Goal: Contribute content: Contribute content

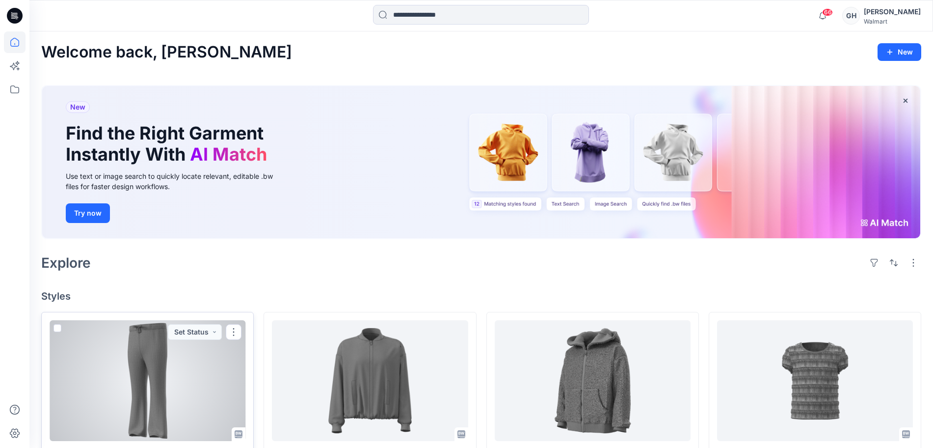
click at [153, 385] on div at bounding box center [148, 380] width 196 height 121
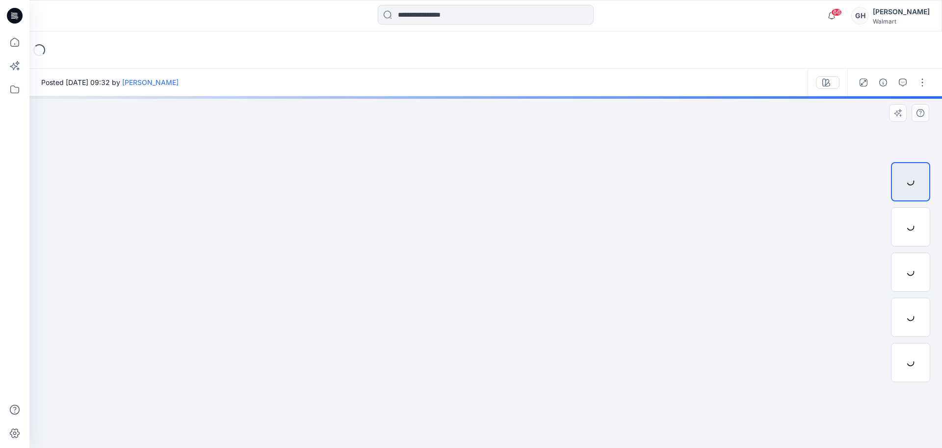
click at [0, 0] on img at bounding box center [0, 0] width 0 height 0
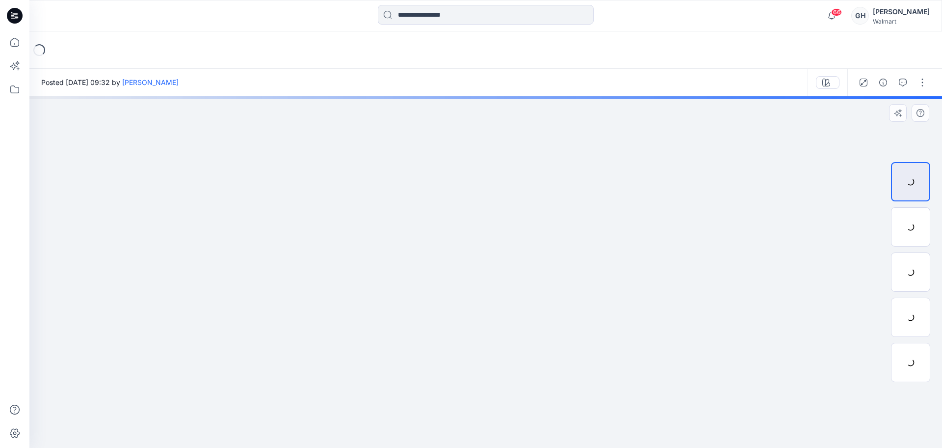
click at [0, 0] on img at bounding box center [0, 0] width 0 height 0
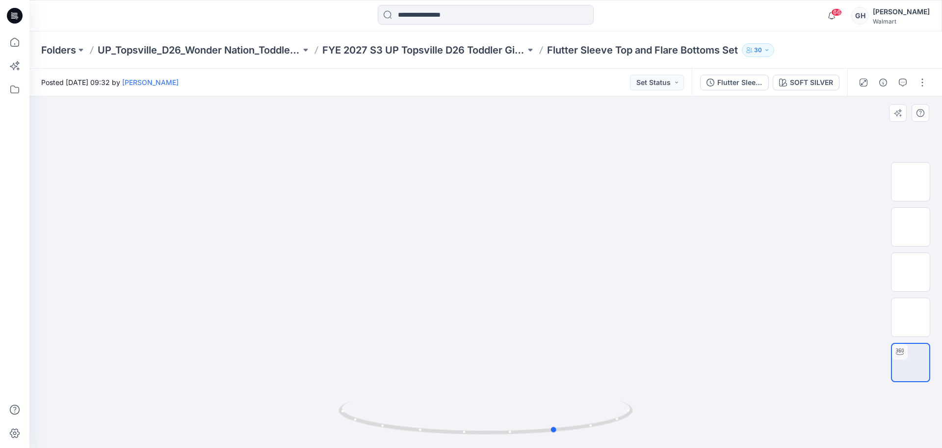
drag, startPoint x: 487, startPoint y: 432, endPoint x: 204, endPoint y: 424, distance: 282.9
click at [211, 426] on div at bounding box center [485, 271] width 913 height 351
click at [911, 272] on img at bounding box center [911, 272] width 0 height 0
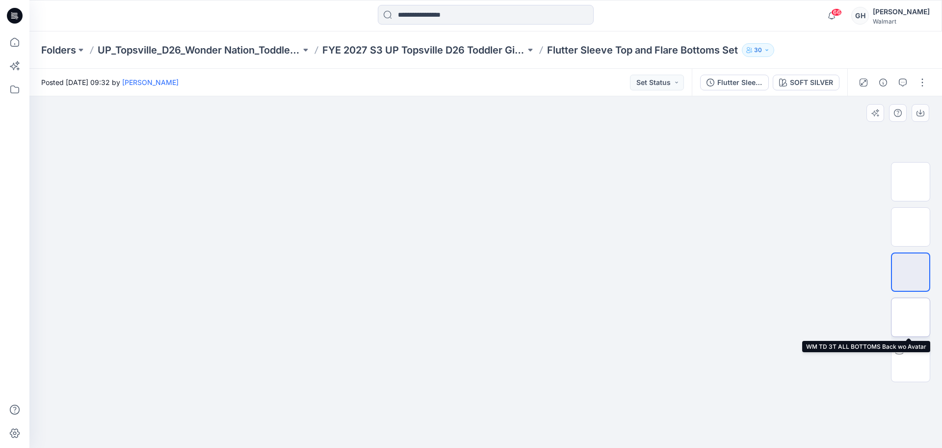
click at [911, 317] on img at bounding box center [911, 317] width 0 height 0
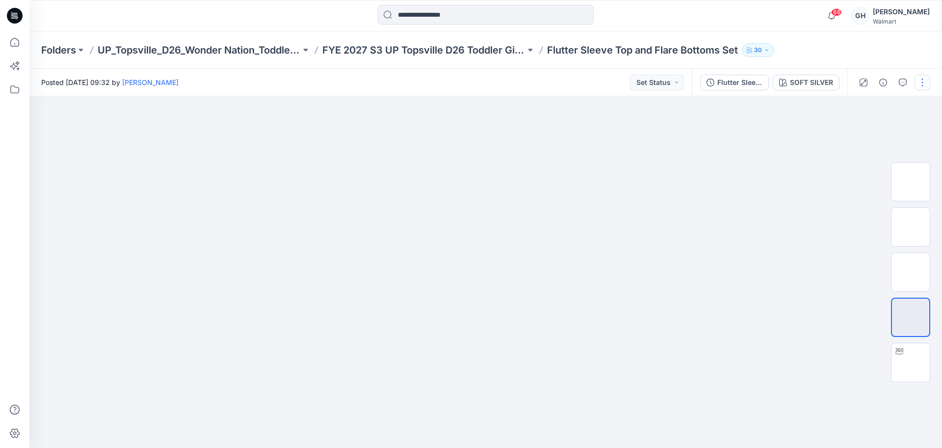
click at [923, 78] on button "button" at bounding box center [923, 83] width 16 height 16
click at [874, 131] on button "Edit" at bounding box center [881, 133] width 90 height 18
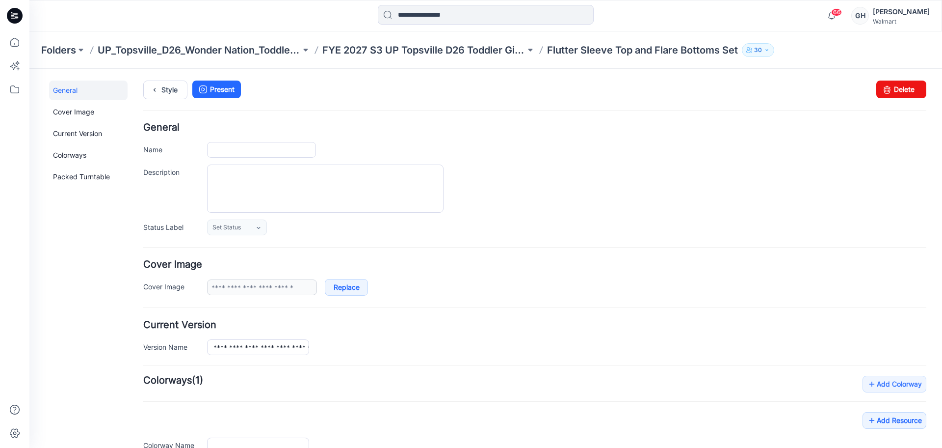
type input "**********"
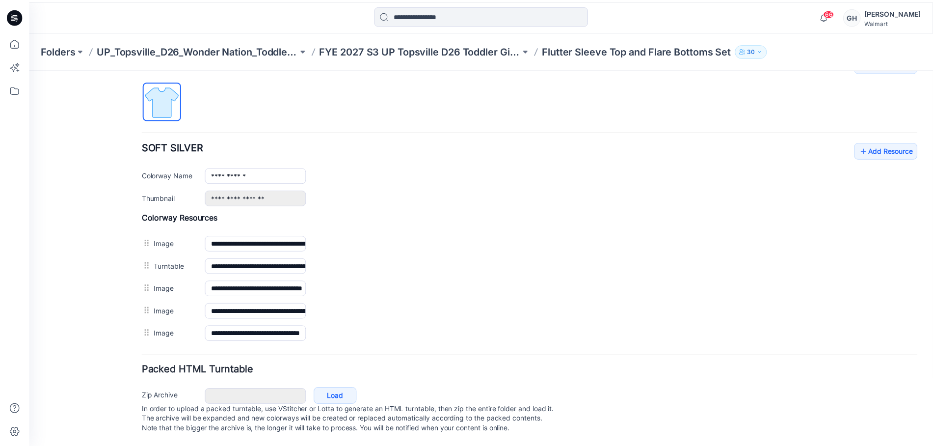
scroll to position [330, 0]
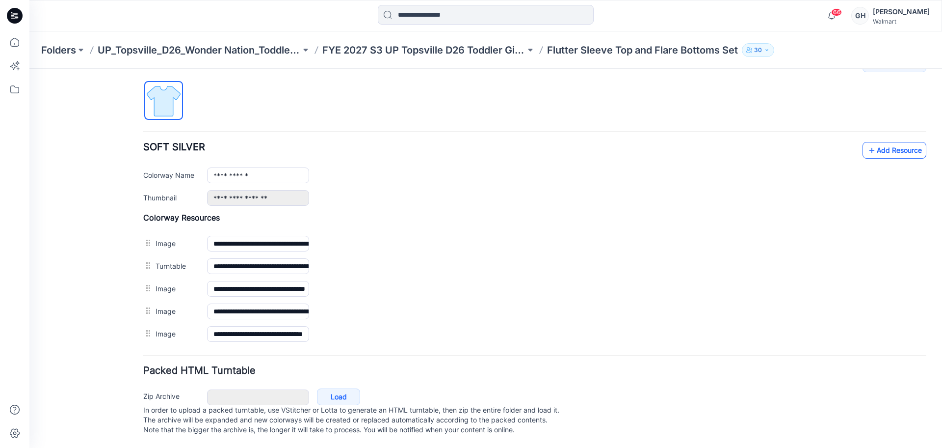
click at [909, 142] on link "Add Resource" at bounding box center [895, 150] width 64 height 17
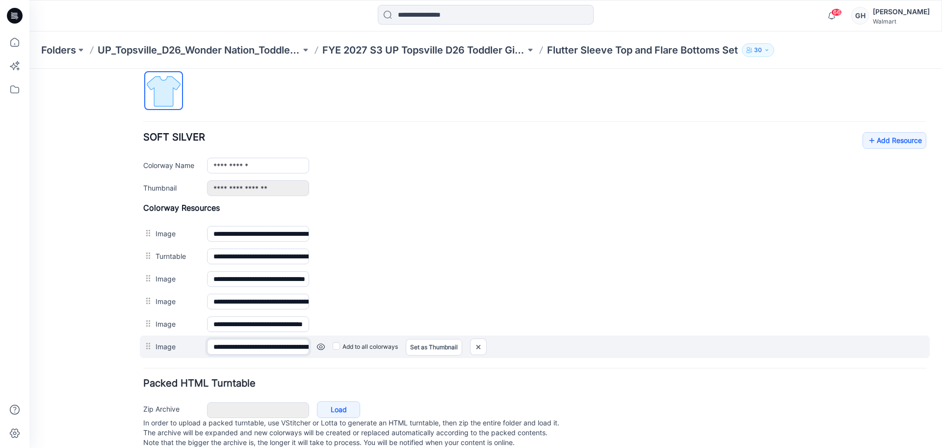
click at [237, 342] on input "**********" at bounding box center [258, 347] width 102 height 16
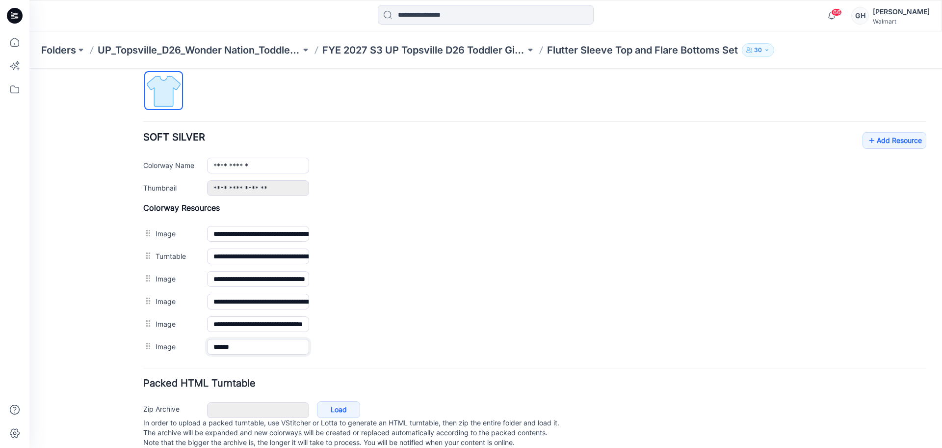
type input "******"
click at [88, 327] on div "General Cover Image Current Version Colorways Packed Turntable" at bounding box center [88, 106] width 79 height 710
click at [889, 144] on link "Add Resource" at bounding box center [895, 140] width 64 height 17
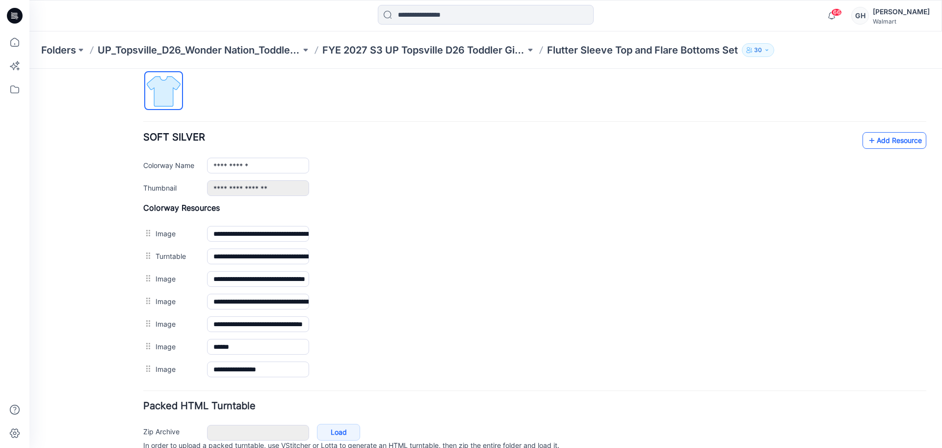
click at [867, 145] on icon at bounding box center [872, 141] width 10 height 16
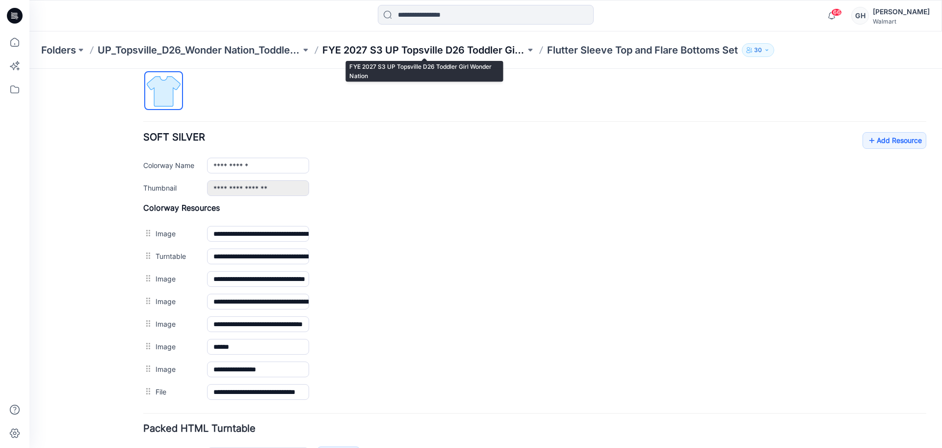
click at [487, 52] on p "FYE 2027 S3 UP Topsville D26 Toddler Girl Wonder Nation" at bounding box center [423, 50] width 203 height 14
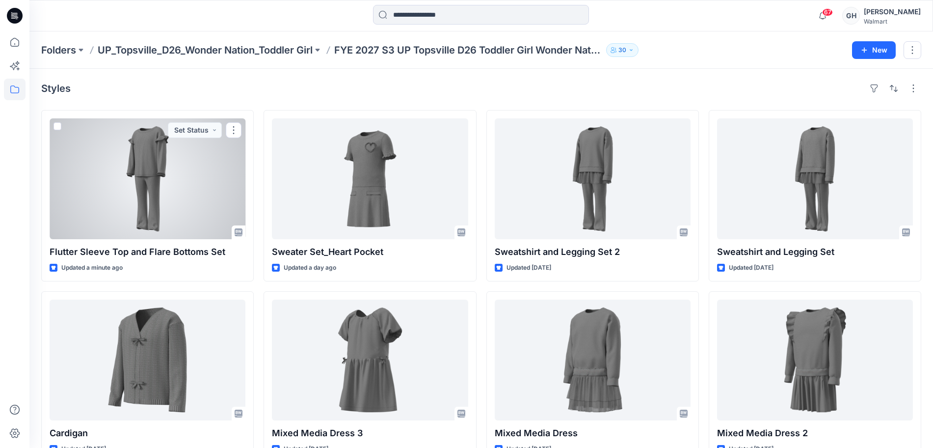
drag, startPoint x: 152, startPoint y: 197, endPoint x: 278, endPoint y: 196, distance: 125.7
click at [152, 197] on div at bounding box center [148, 178] width 196 height 121
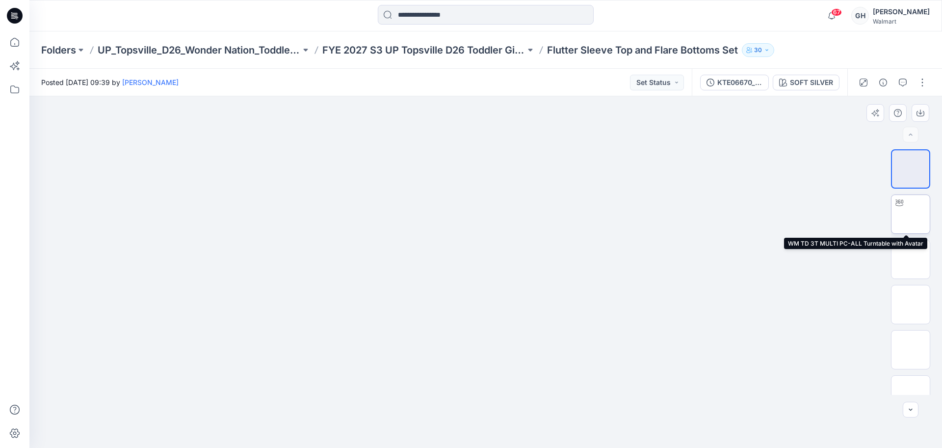
click at [911, 214] on img at bounding box center [911, 214] width 0 height 0
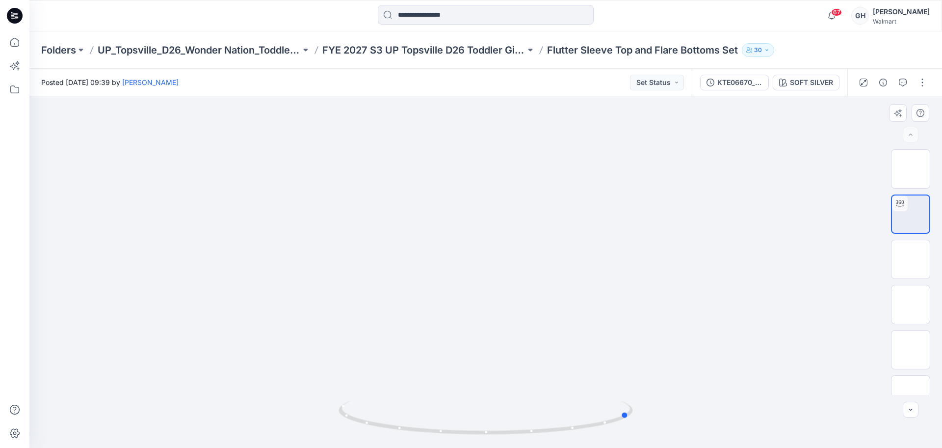
drag, startPoint x: 483, startPoint y: 431, endPoint x: 335, endPoint y: 420, distance: 148.2
click at [332, 422] on div at bounding box center [485, 271] width 913 height 351
click at [911, 259] on img at bounding box center [911, 259] width 0 height 0
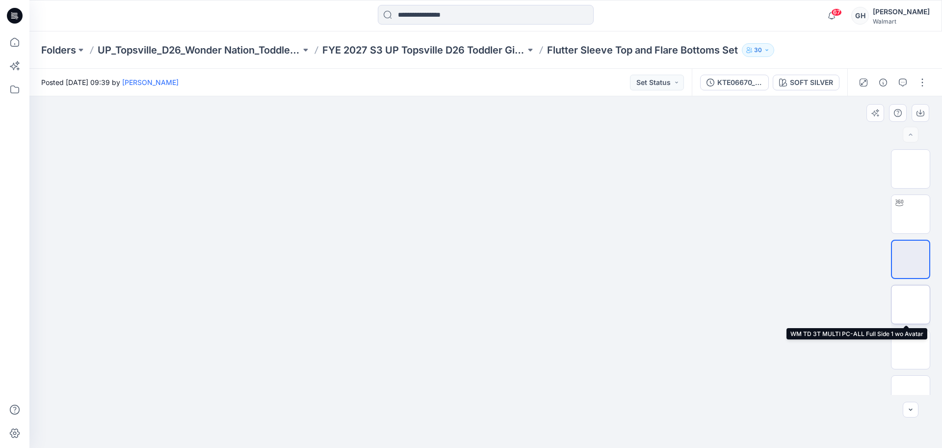
click at [911, 304] on img at bounding box center [911, 304] width 0 height 0
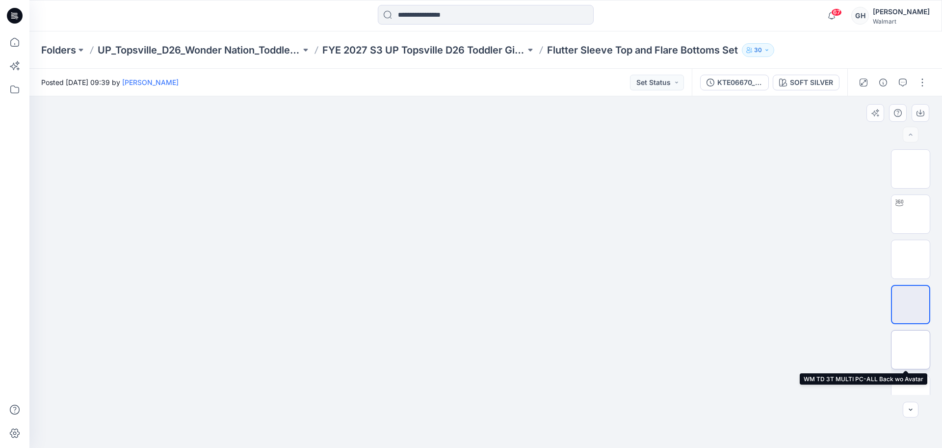
click at [911, 349] on img at bounding box center [911, 349] width 0 height 0
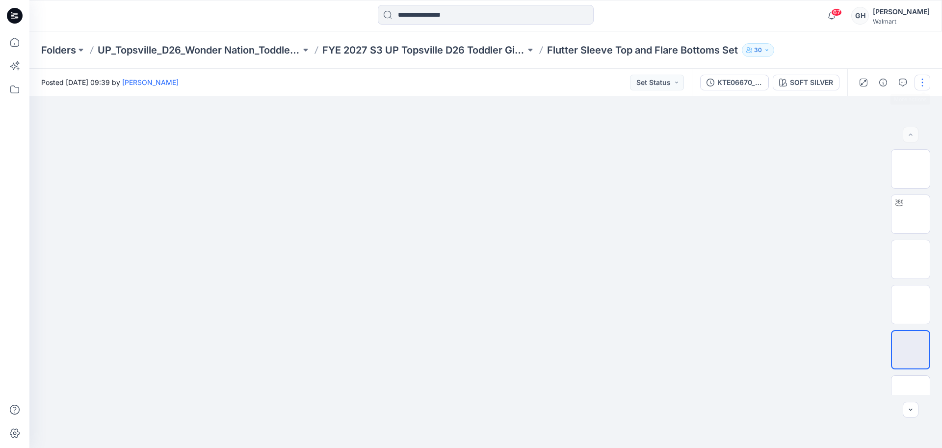
click at [923, 80] on button "button" at bounding box center [923, 83] width 16 height 16
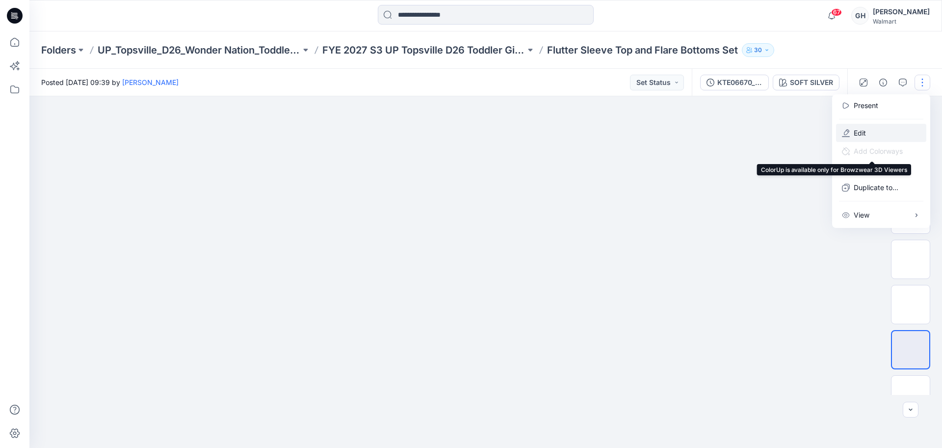
click at [862, 132] on p "Edit" at bounding box center [860, 133] width 12 height 10
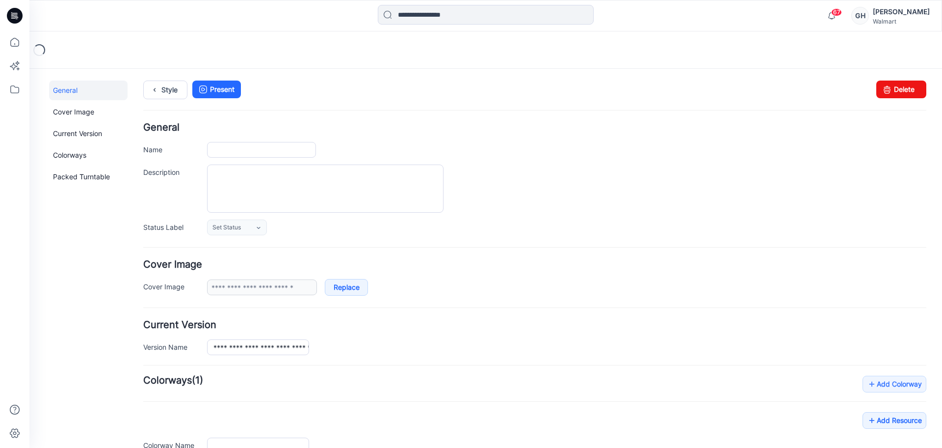
type input "**********"
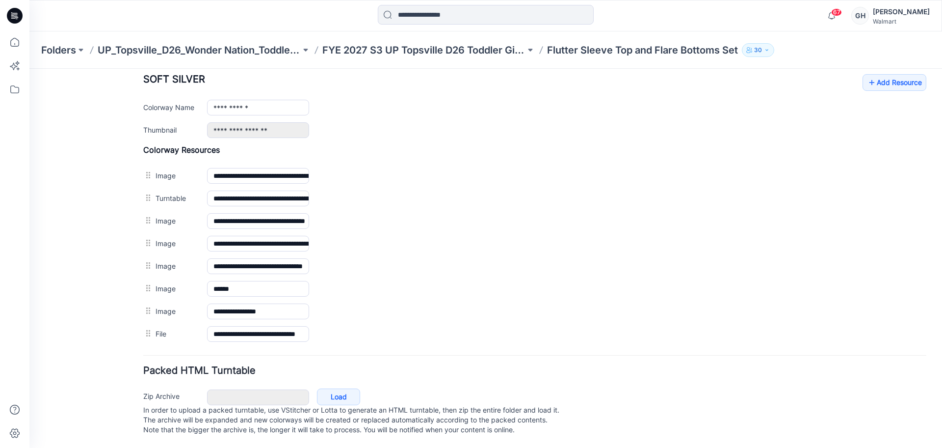
scroll to position [398, 0]
click at [427, 49] on p "FYE 2027 S3 UP Topsville D26 Toddler Girl Wonder Nation" at bounding box center [423, 50] width 203 height 14
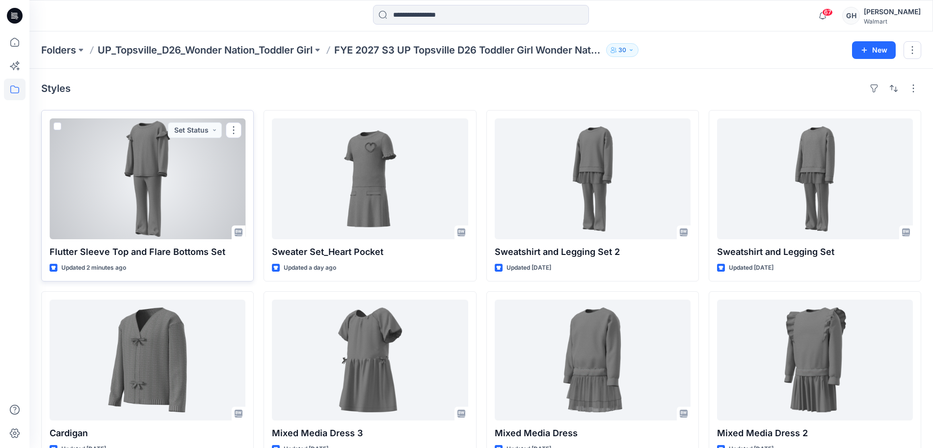
click at [194, 197] on div at bounding box center [148, 178] width 196 height 121
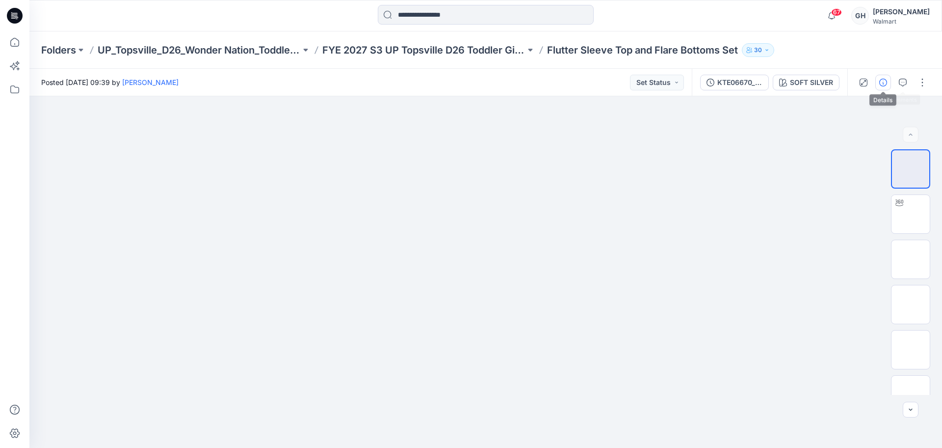
click at [879, 79] on button "button" at bounding box center [884, 83] width 16 height 16
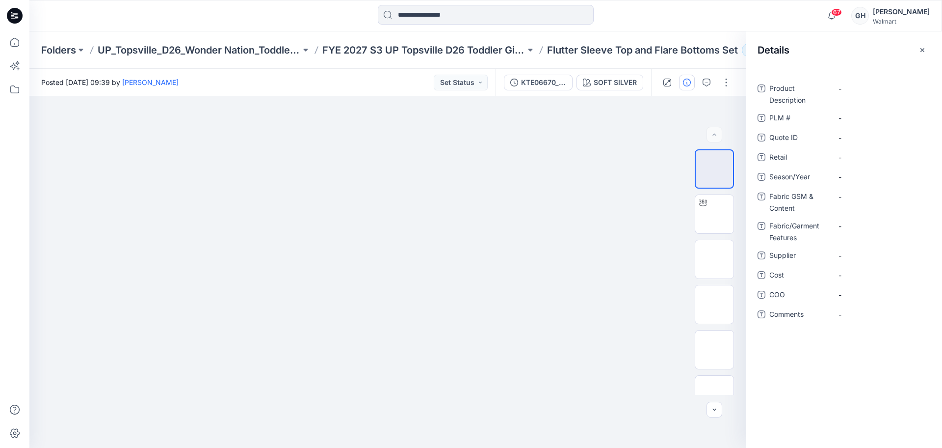
click at [934, 51] on div "Details" at bounding box center [844, 49] width 196 height 37
click at [570, 81] on button "KTE06670_ADM_Flutter Sleeve Top and Flare Bottoms Set" at bounding box center [538, 83] width 69 height 16
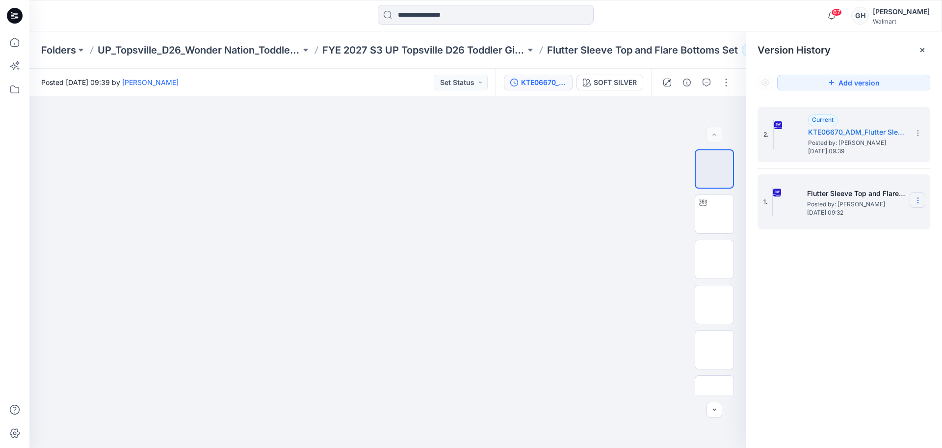
click at [920, 199] on icon at bounding box center [918, 200] width 8 height 8
click at [858, 299] on span "Delete Version" at bounding box center [851, 302] width 46 height 12
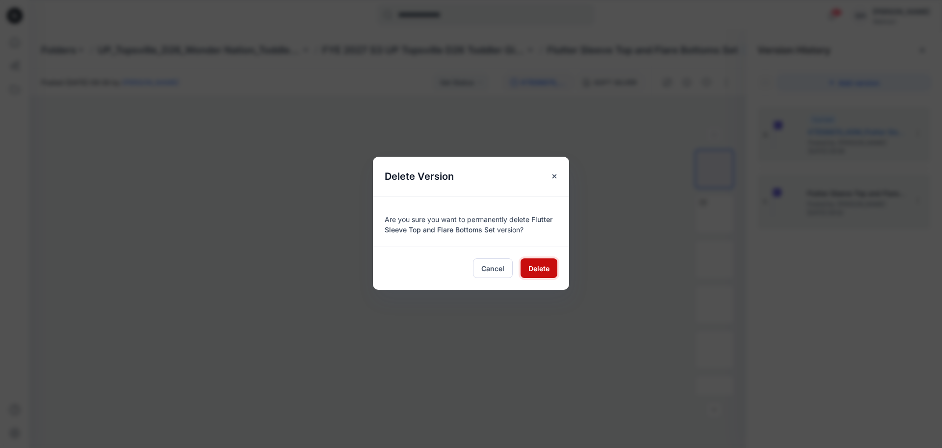
click at [537, 268] on span "Delete" at bounding box center [539, 268] width 21 height 10
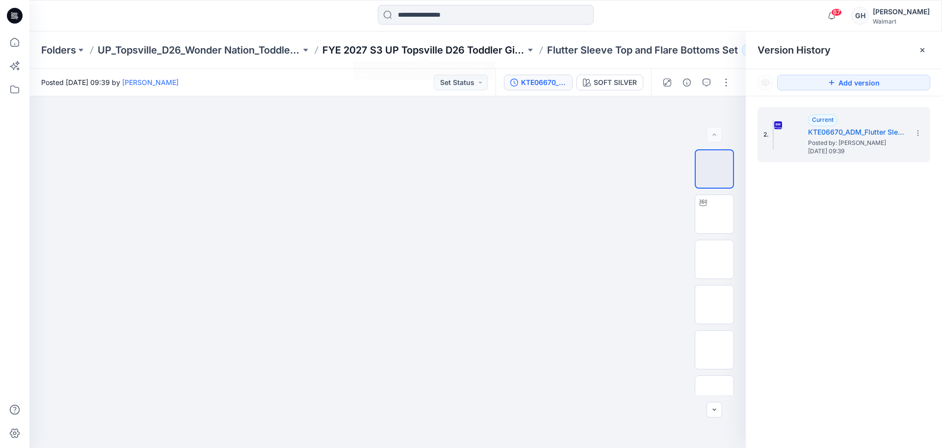
click at [482, 52] on p "FYE 2027 S3 UP Topsville D26 Toddler Girl Wonder Nation" at bounding box center [423, 50] width 203 height 14
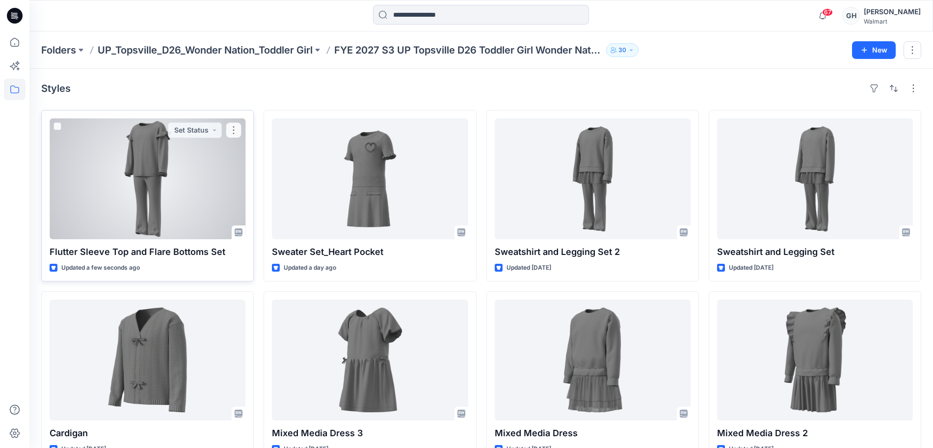
click at [211, 222] on div at bounding box center [148, 178] width 196 height 121
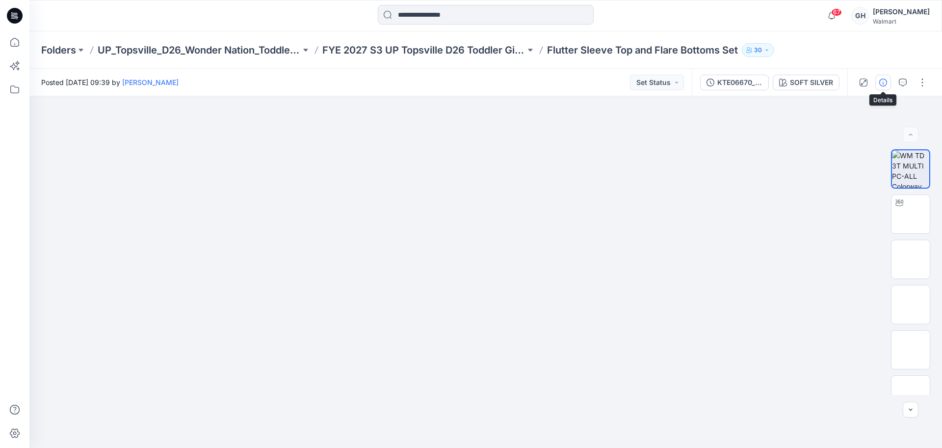
click at [888, 77] on button "button" at bounding box center [884, 83] width 16 height 16
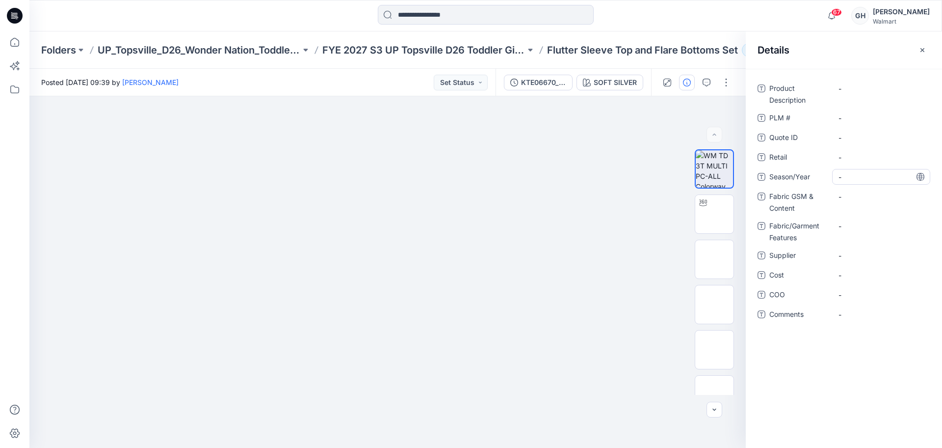
click at [883, 175] on span "-" at bounding box center [881, 177] width 85 height 10
type textarea "**********"
click at [857, 255] on span "-" at bounding box center [881, 255] width 85 height 10
type textarea "*********"
click at [870, 198] on Content "-" at bounding box center [881, 196] width 85 height 10
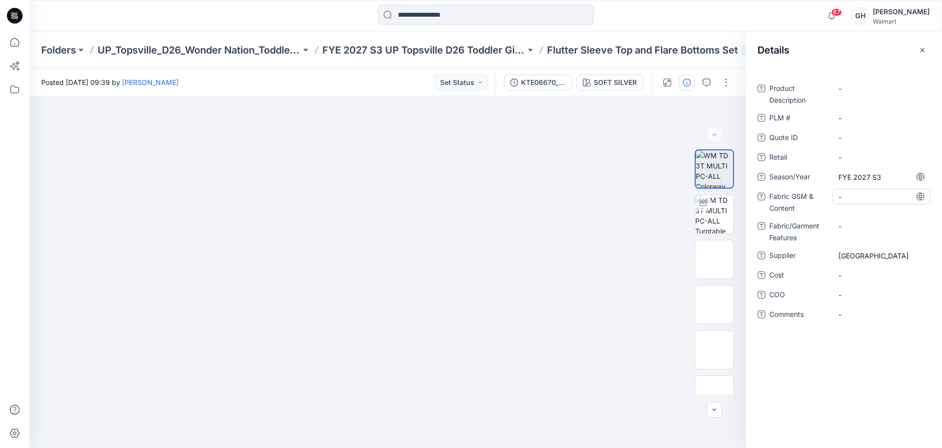
click at [866, 201] on Content "-" at bounding box center [881, 196] width 85 height 10
click at [894, 190] on textarea "**********" at bounding box center [881, 196] width 98 height 16
type textarea "**********"
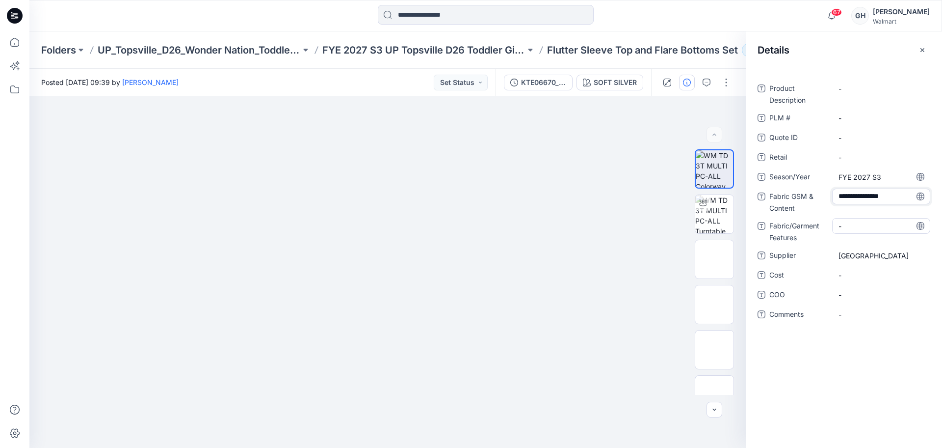
click at [861, 222] on Features "-" at bounding box center [881, 226] width 85 height 10
click at [904, 192] on Content "300D/576F+40D/" at bounding box center [881, 196] width 85 height 10
click at [886, 190] on textarea "**********" at bounding box center [881, 196] width 98 height 16
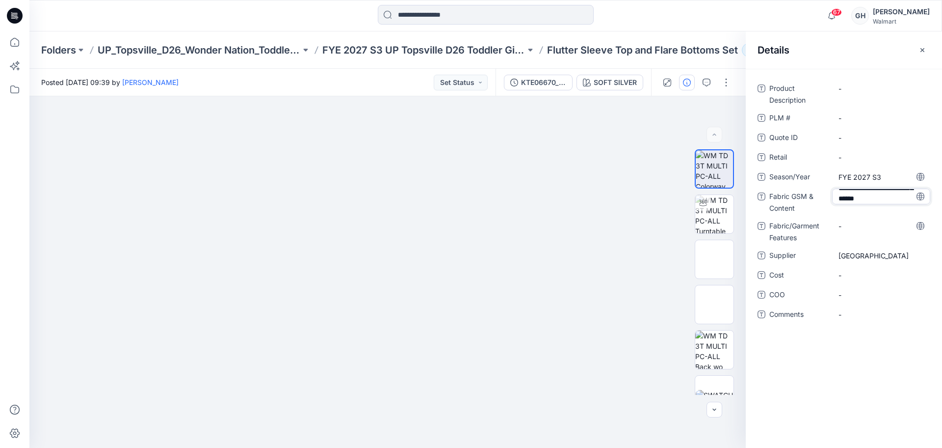
type textarea "**********"
click at [879, 220] on div "Product Description - PLM # - Quote ID - Retail - Season/Year FYE 2027 S3 Fabri…" at bounding box center [844, 211] width 173 height 260
click at [889, 212] on Content "300D/576F+40D/ 96% Recycled Polyester/4% Spandex/ Recycled Stingray Hacci 4X2 R…" at bounding box center [881, 204] width 85 height 31
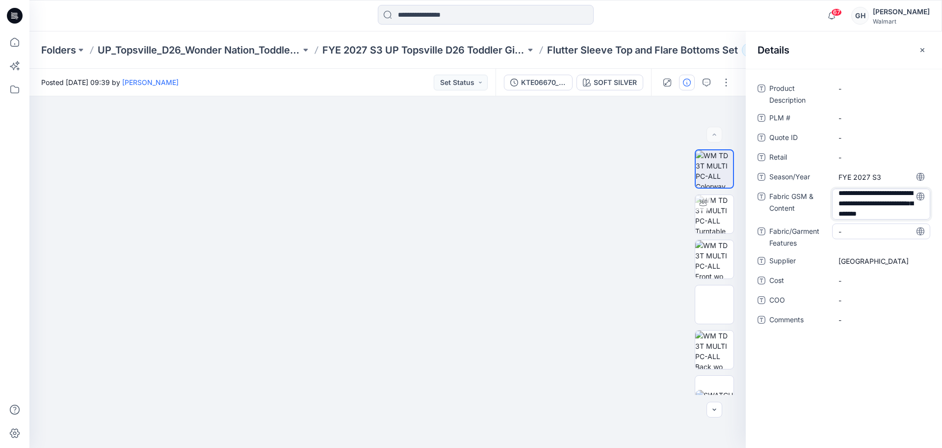
click at [878, 231] on Features "-" at bounding box center [881, 231] width 85 height 10
click at [852, 317] on span "-" at bounding box center [881, 321] width 85 height 10
type textarea "**********"
click at [869, 301] on span "-" at bounding box center [881, 301] width 85 height 10
click at [889, 318] on span "3D Sub Fabric:" at bounding box center [881, 321] width 85 height 10
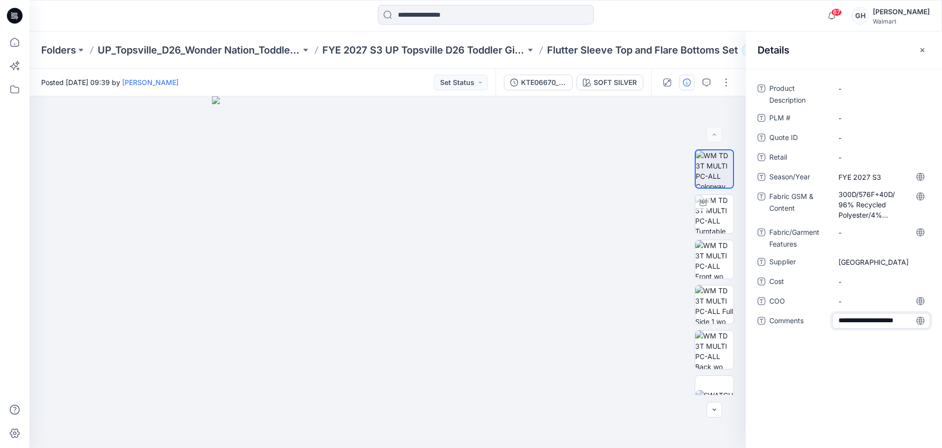
scroll to position [7, 0]
type textarea "**********"
click at [881, 303] on span "-" at bounding box center [881, 301] width 85 height 10
click at [886, 324] on span "3D Sub Fabric: 200GSM/" at bounding box center [881, 323] width 85 height 21
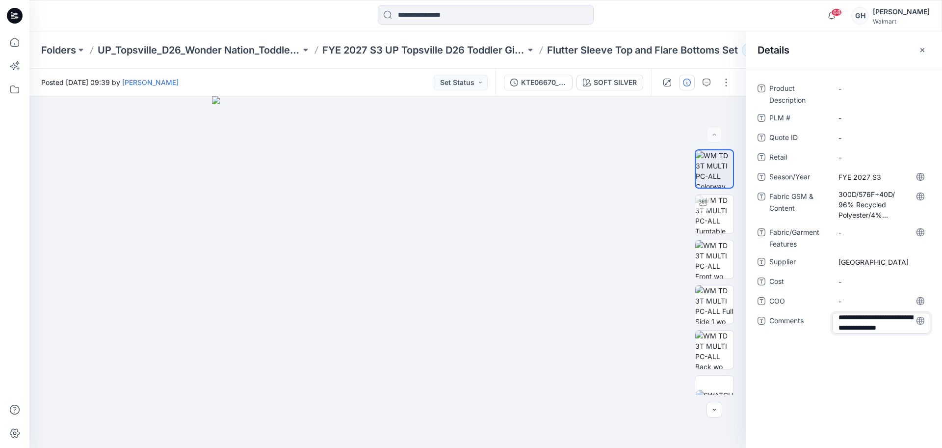
click at [847, 325] on textarea "**********" at bounding box center [881, 323] width 98 height 21
click at [904, 327] on textarea "**********" at bounding box center [881, 323] width 98 height 21
type textarea "**********"
click at [872, 300] on span "-" at bounding box center [881, 301] width 85 height 10
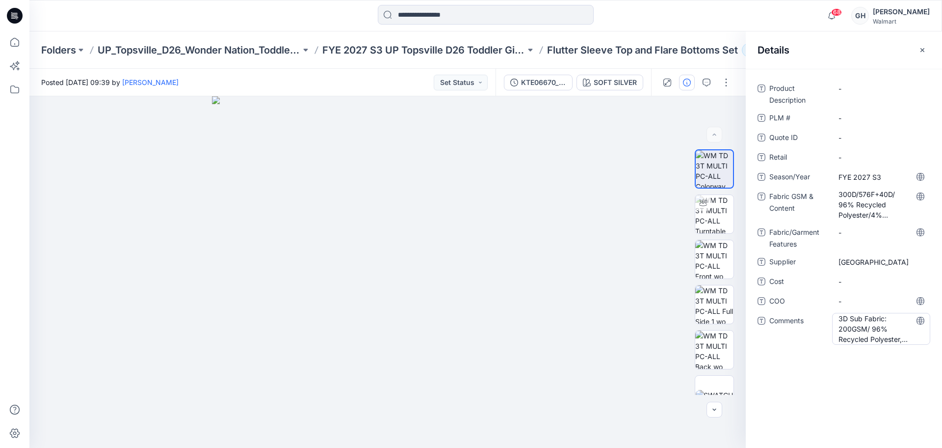
click at [914, 333] on span "3D Sub Fabric: 200GSM/ 96% Recycled Polyester, 4% Spandex/" at bounding box center [881, 328] width 85 height 31
type textarea "**********"
click at [880, 302] on span "-" at bounding box center [881, 301] width 85 height 10
click at [450, 39] on div "Folders UP_Topsville_D26_Wonder Nation_Toddler Girl FYE 2027 S3 UP Topsville D2…" at bounding box center [485, 49] width 913 height 37
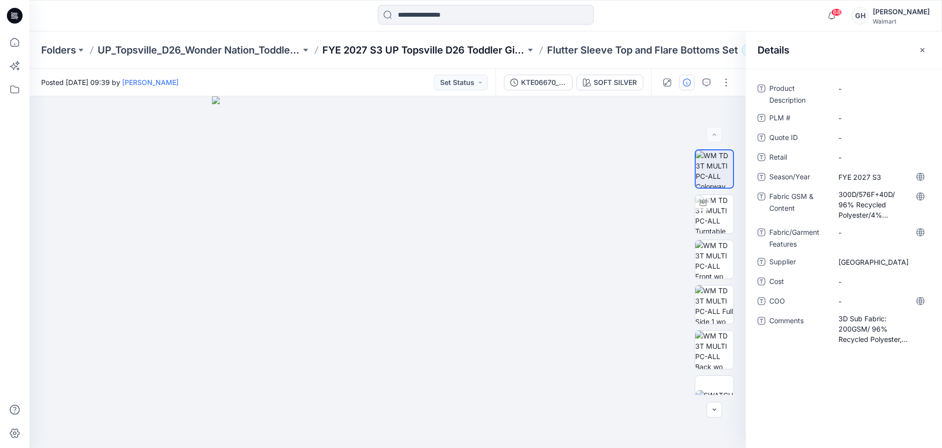
click at [446, 52] on p "FYE 2027 S3 UP Topsville D26 Toddler Girl Wonder Nation" at bounding box center [423, 50] width 203 height 14
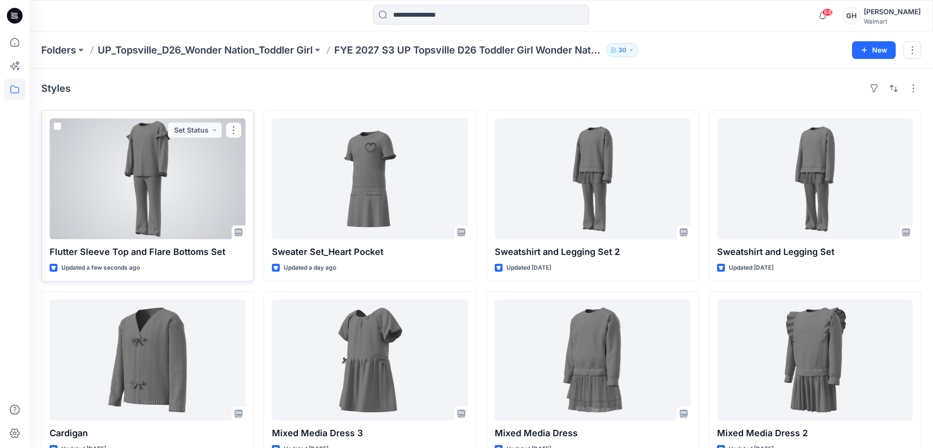
click at [132, 205] on div at bounding box center [148, 178] width 196 height 121
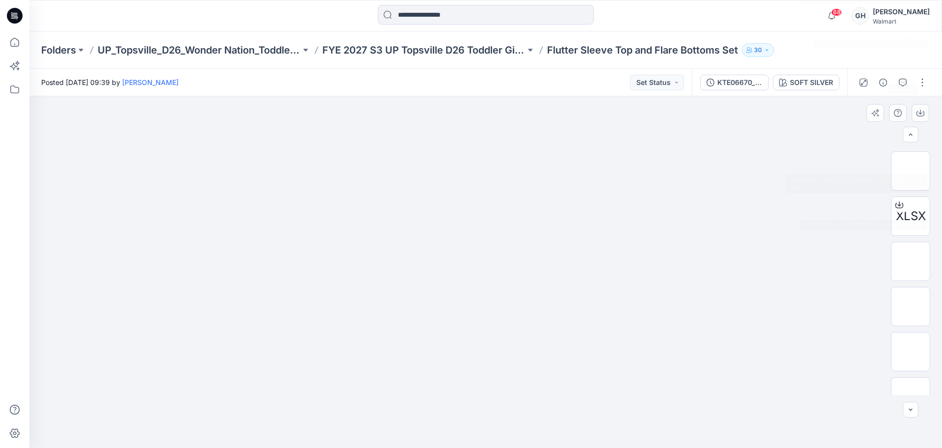
scroll to position [336, 0]
click at [926, 84] on button "button" at bounding box center [923, 83] width 16 height 16
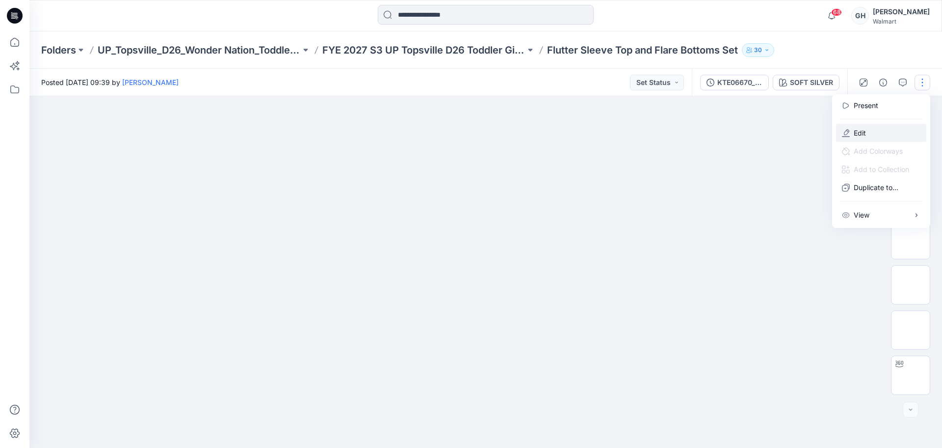
click at [878, 126] on button "Edit" at bounding box center [881, 133] width 90 height 18
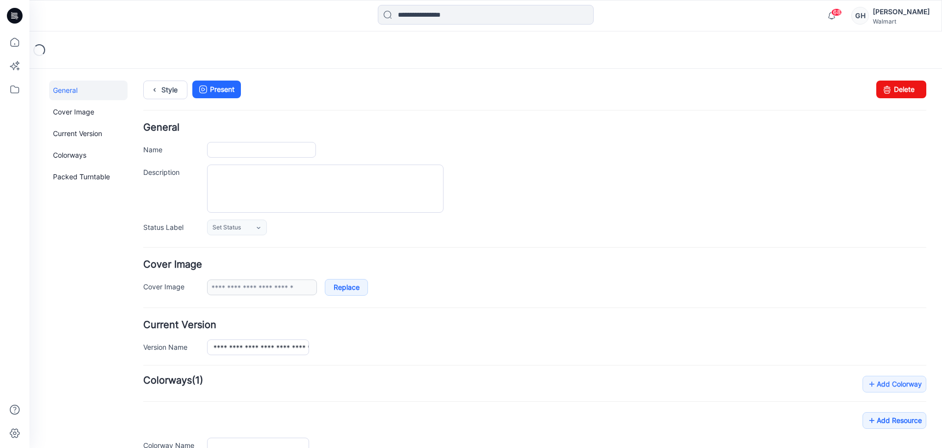
type input "**********"
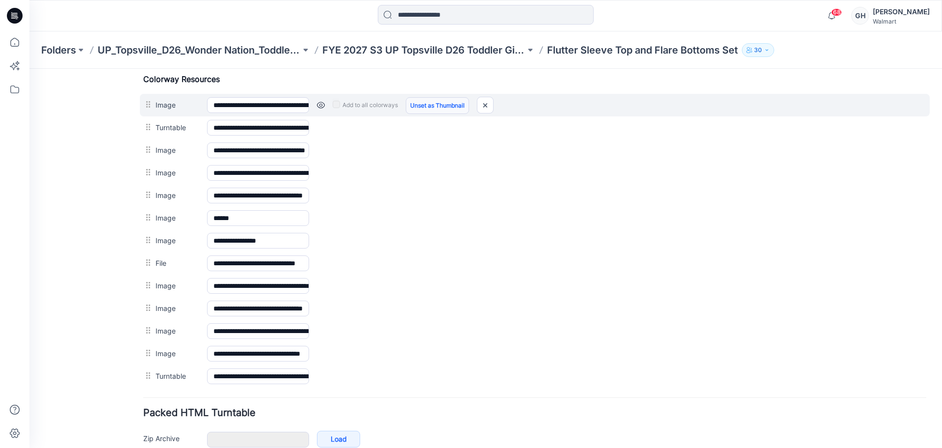
scroll to position [491, 0]
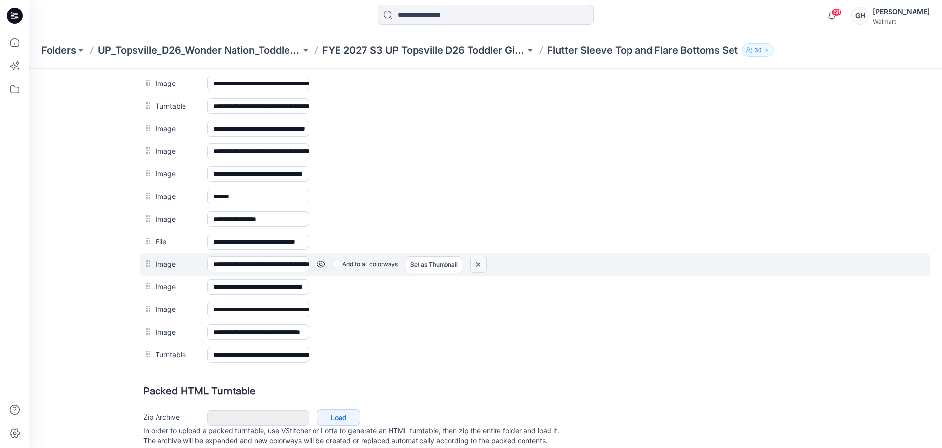
click at [483, 261] on img at bounding box center [479, 264] width 16 height 16
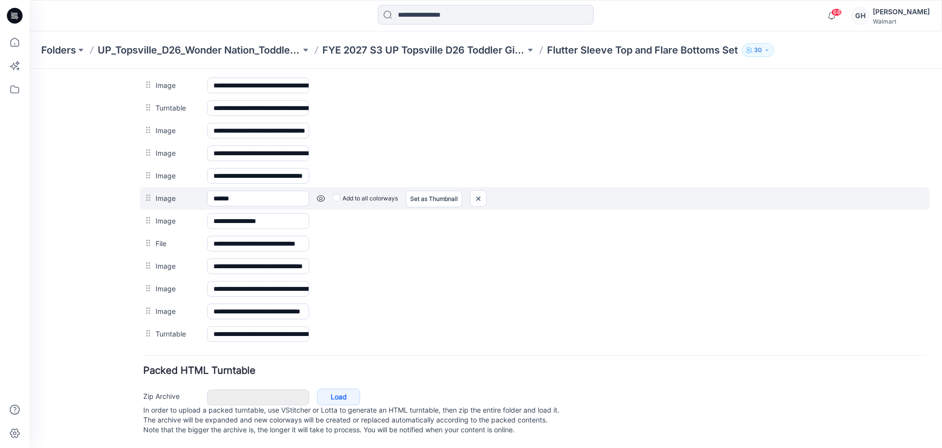
scroll to position [488, 0]
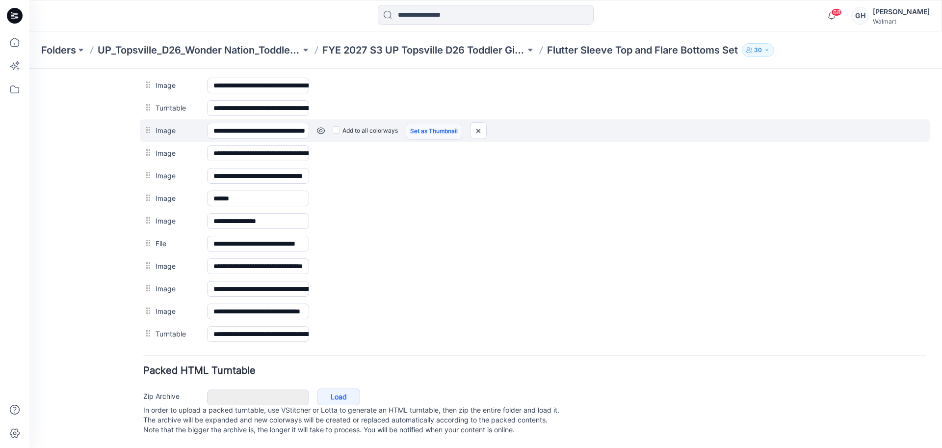
click at [430, 123] on link "Set as Thumbnail" at bounding box center [434, 131] width 56 height 17
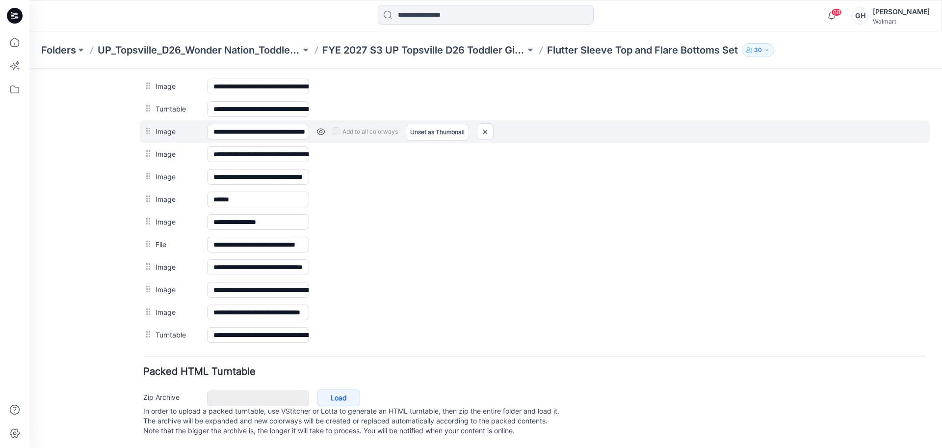
scroll to position [242, 0]
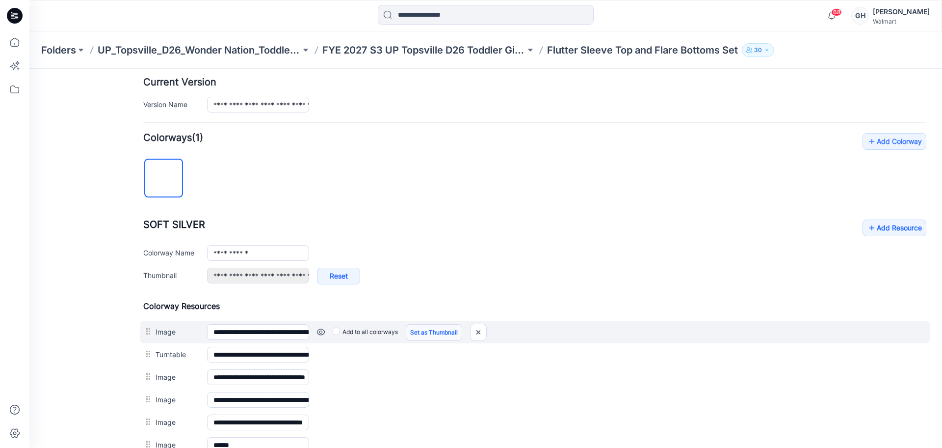
click at [450, 338] on link "Set as Thumbnail" at bounding box center [434, 332] width 56 height 17
type input "**********"
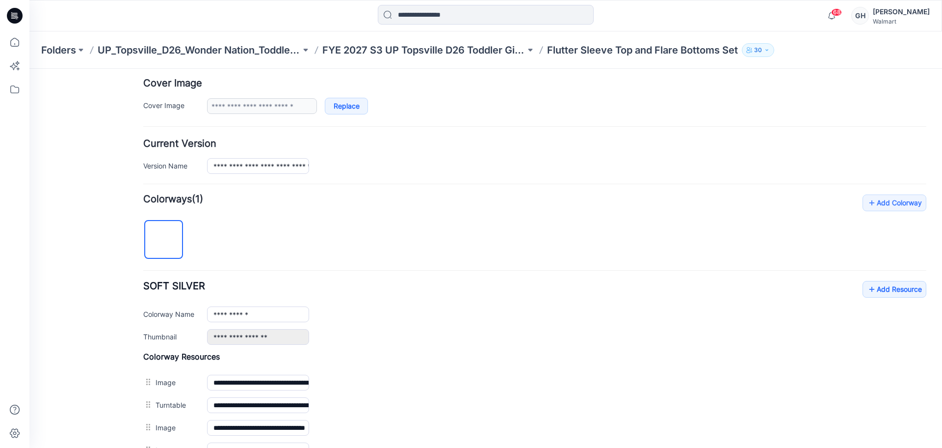
scroll to position [488, 0]
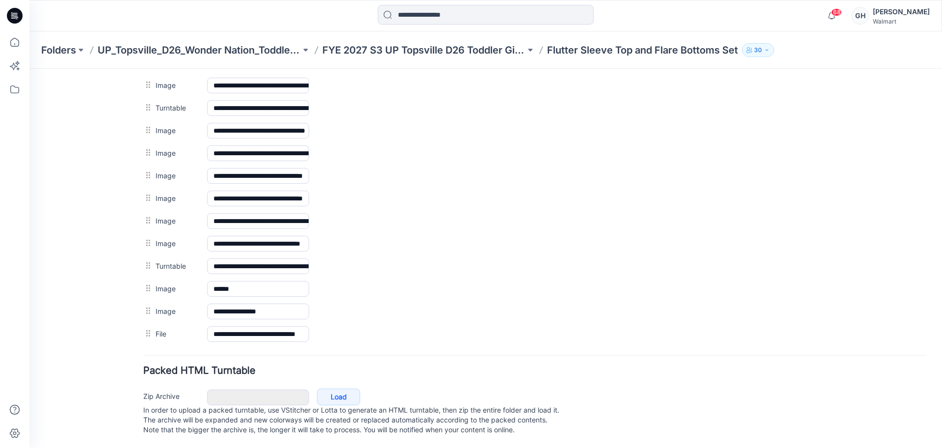
click at [430, 59] on div "Folders UP_Topsville_D26_Wonder Nation_Toddler Girl FYE 2027 S3 UP Topsville D2…" at bounding box center [485, 49] width 913 height 37
click at [429, 56] on p "FYE 2027 S3 UP Topsville D26 Toddler Girl Wonder Nation" at bounding box center [423, 50] width 203 height 14
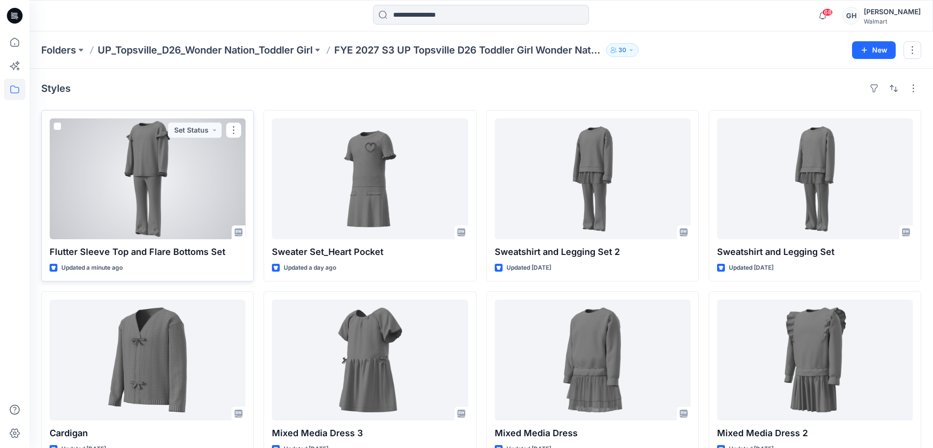
click at [186, 201] on div at bounding box center [148, 178] width 196 height 121
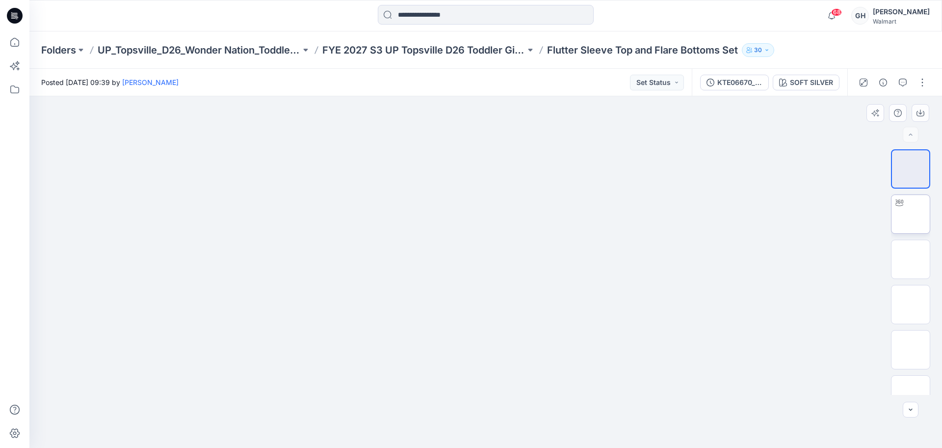
click at [911, 214] on img at bounding box center [911, 214] width 0 height 0
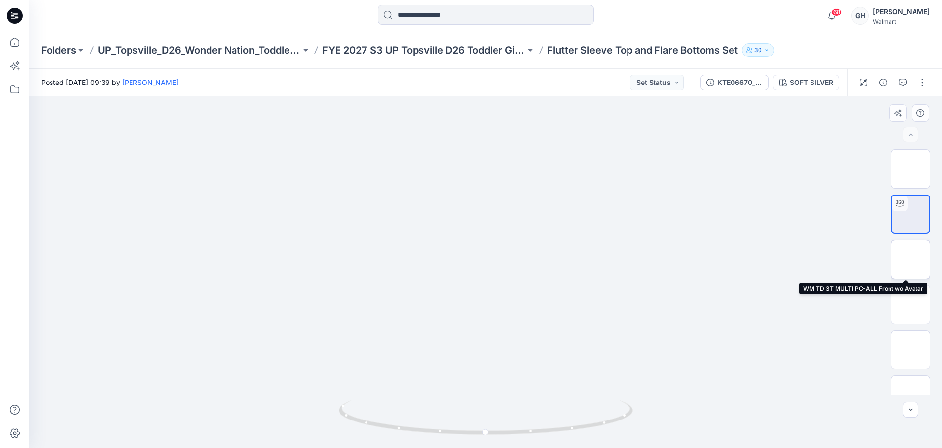
click at [911, 259] on img at bounding box center [911, 259] width 0 height 0
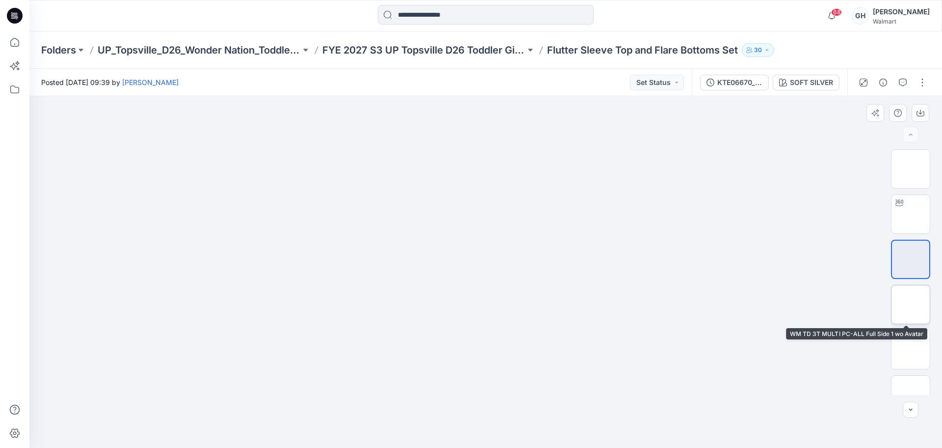
click at [911, 304] on img at bounding box center [911, 304] width 0 height 0
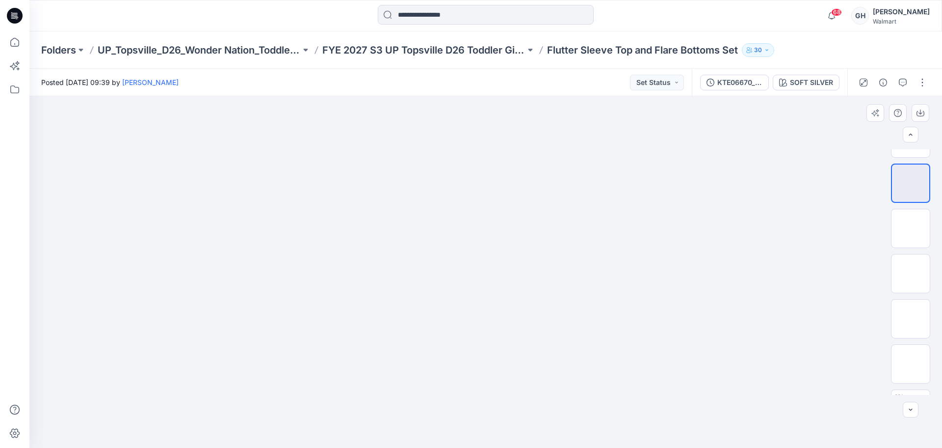
scroll to position [123, 0]
click at [911, 227] on img at bounding box center [911, 227] width 0 height 0
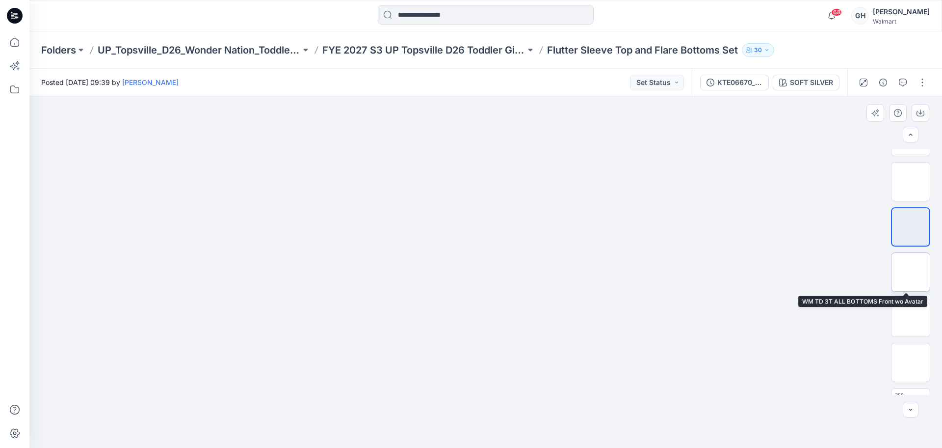
click at [911, 272] on img at bounding box center [911, 272] width 0 height 0
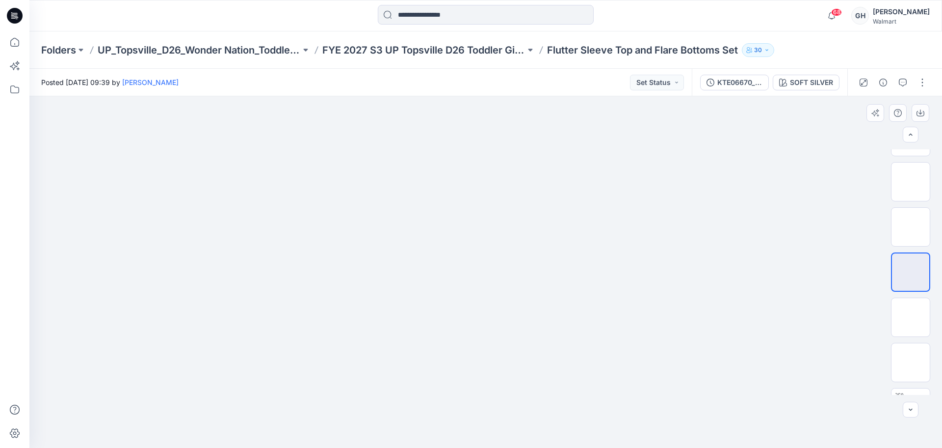
scroll to position [184, 0]
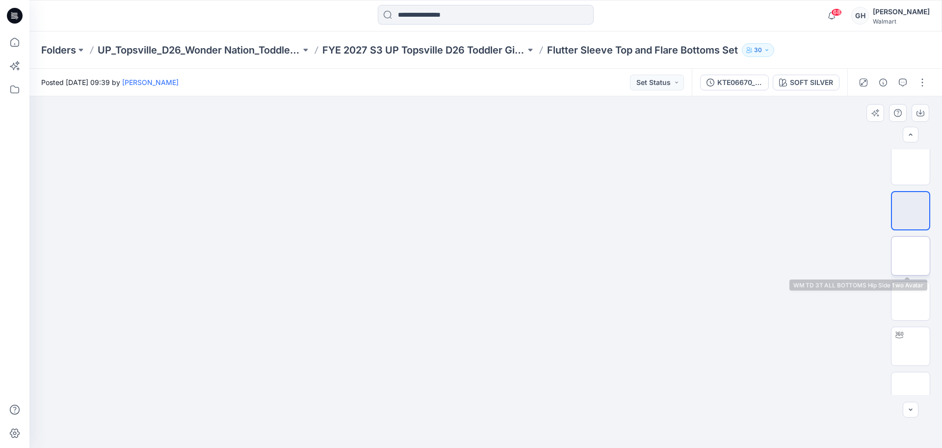
click at [911, 256] on img at bounding box center [911, 256] width 0 height 0
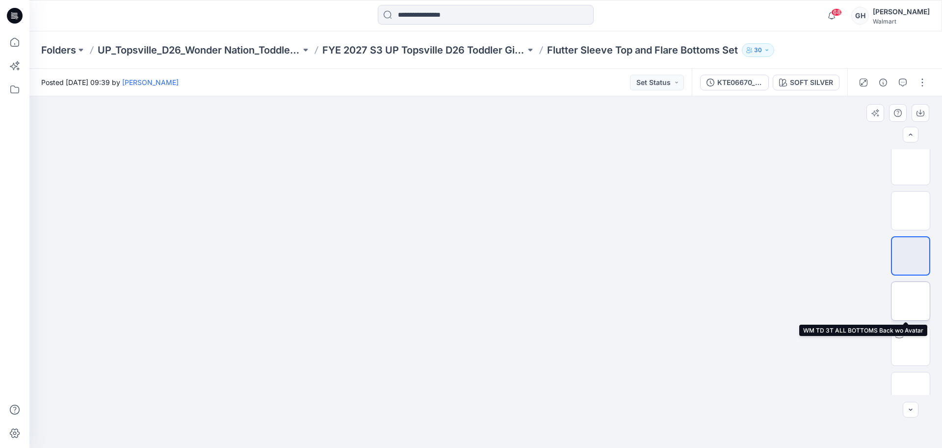
click at [911, 301] on img at bounding box center [911, 301] width 0 height 0
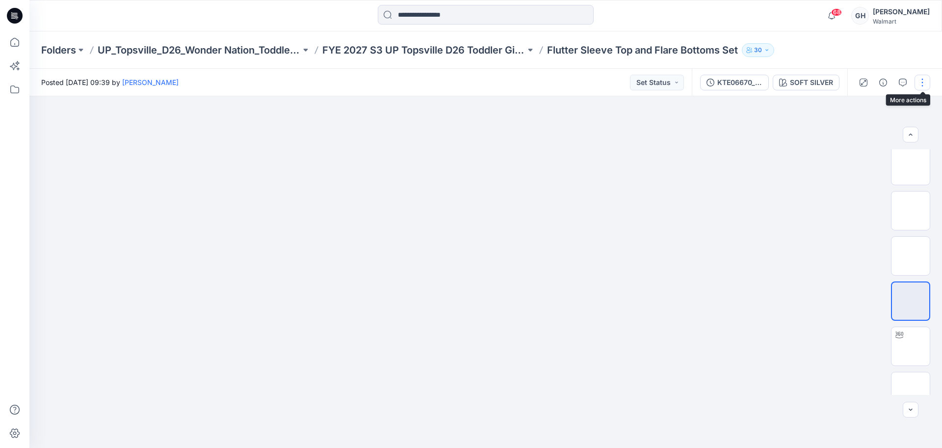
click at [920, 78] on button "button" at bounding box center [923, 83] width 16 height 16
click at [866, 130] on p "Edit" at bounding box center [860, 133] width 12 height 10
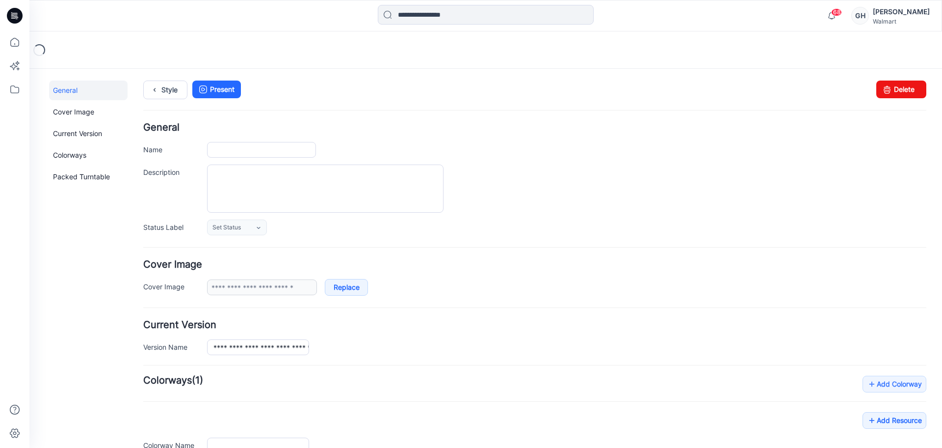
type input "**********"
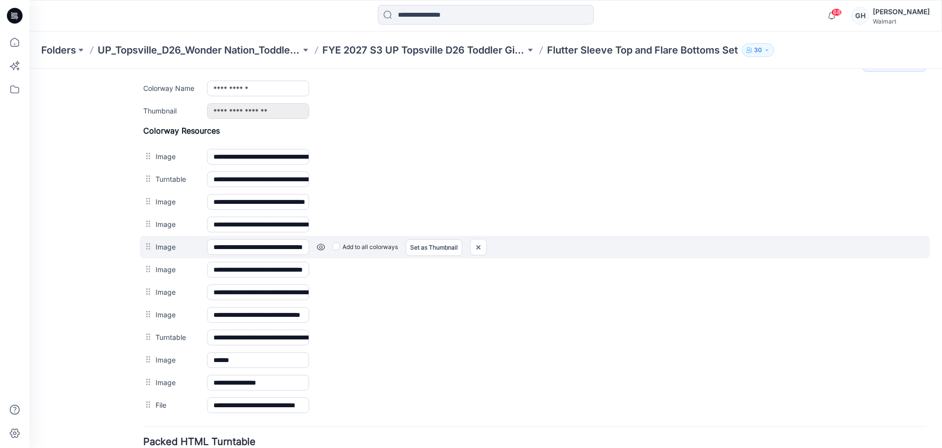
scroll to position [488, 0]
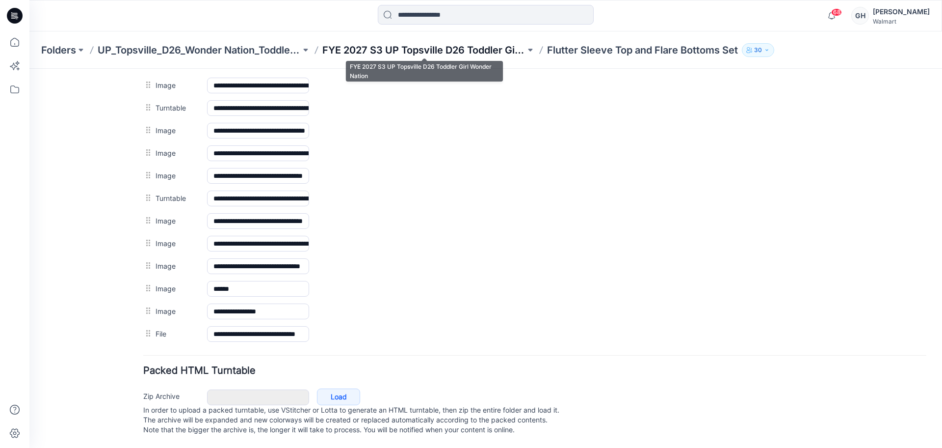
click at [501, 51] on p "FYE 2027 S3 UP Topsville D26 Toddler Girl Wonder Nation" at bounding box center [423, 50] width 203 height 14
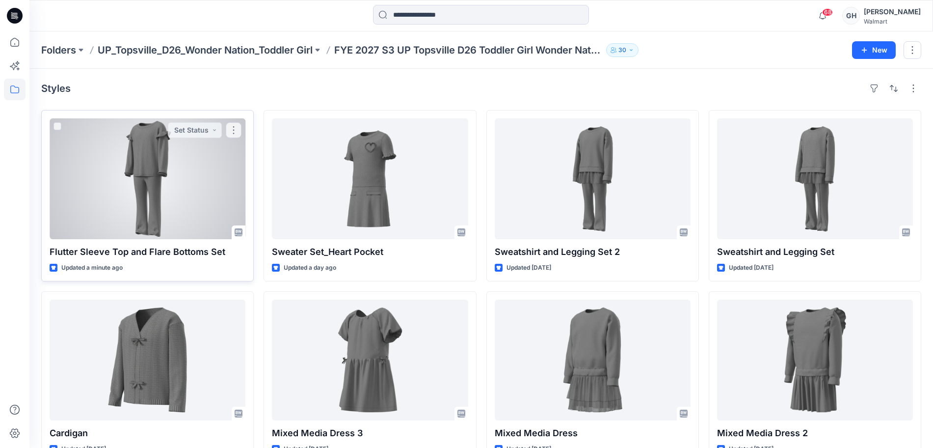
click at [151, 182] on div at bounding box center [148, 178] width 196 height 121
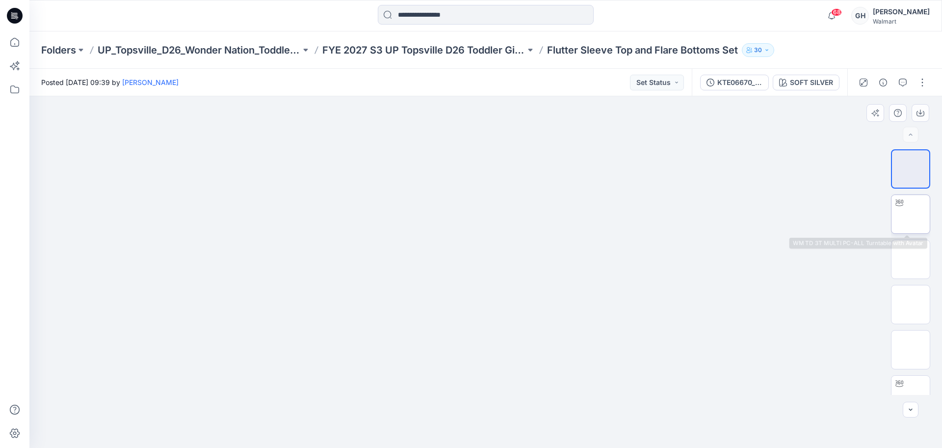
click at [911, 214] on img at bounding box center [911, 214] width 0 height 0
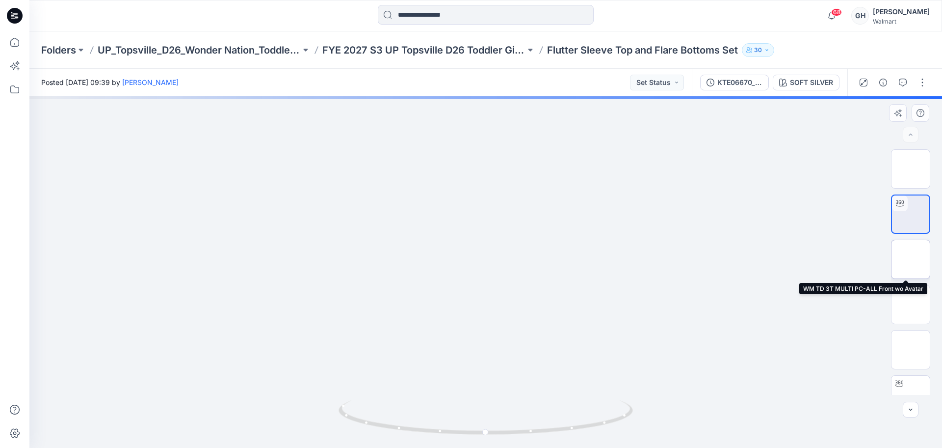
click at [911, 259] on img at bounding box center [911, 259] width 0 height 0
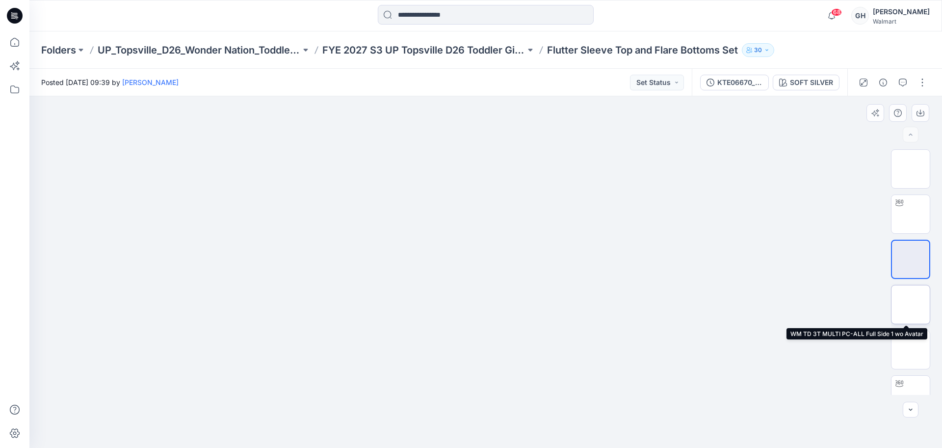
click at [911, 304] on img at bounding box center [911, 304] width 0 height 0
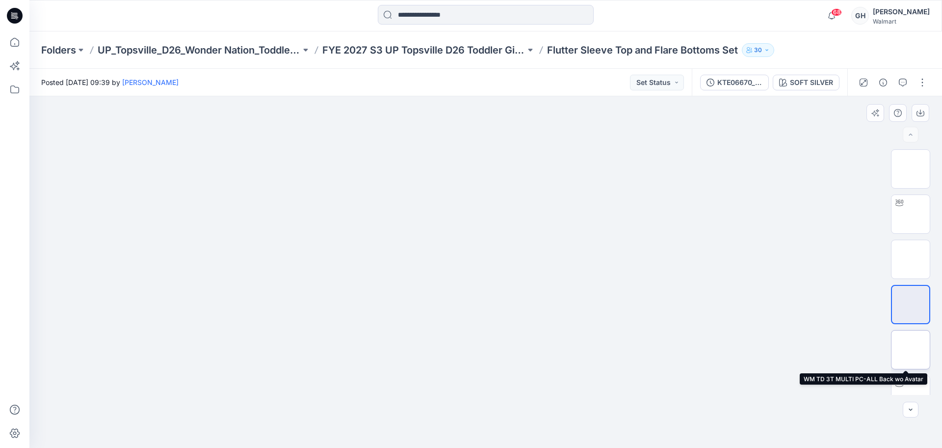
click at [911, 349] on img at bounding box center [911, 349] width 0 height 0
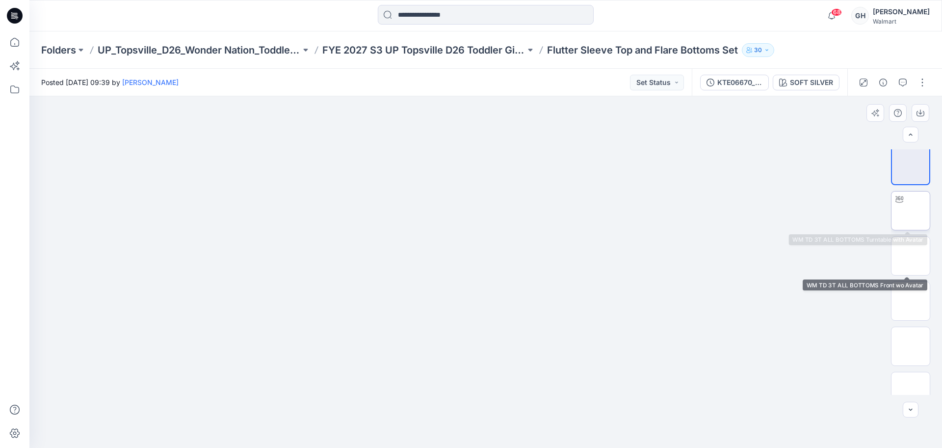
click at [911, 211] on img at bounding box center [911, 211] width 0 height 0
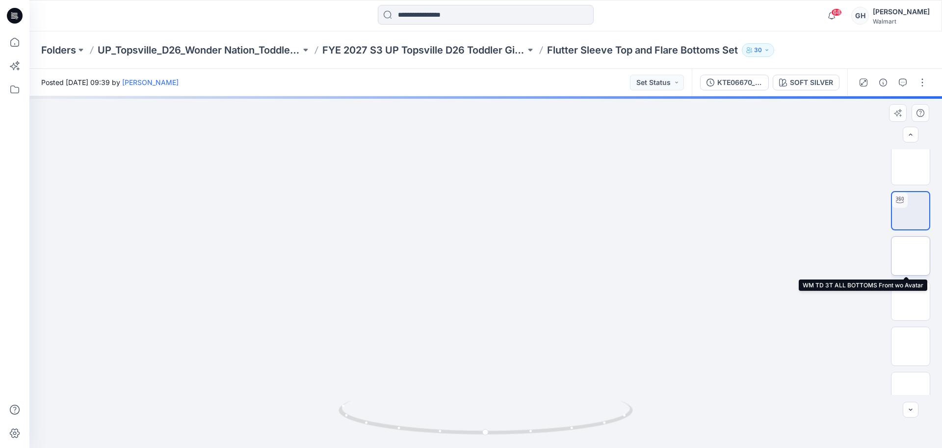
click at [911, 256] on img at bounding box center [911, 256] width 0 height 0
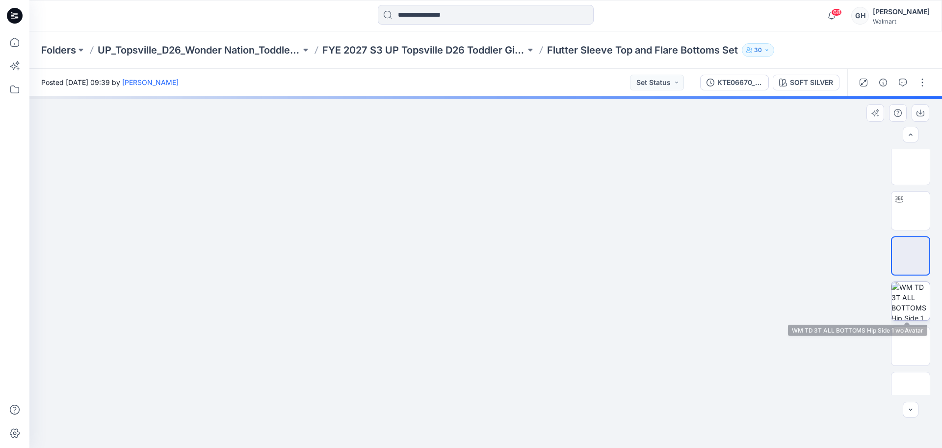
click at [906, 300] on img at bounding box center [911, 301] width 38 height 38
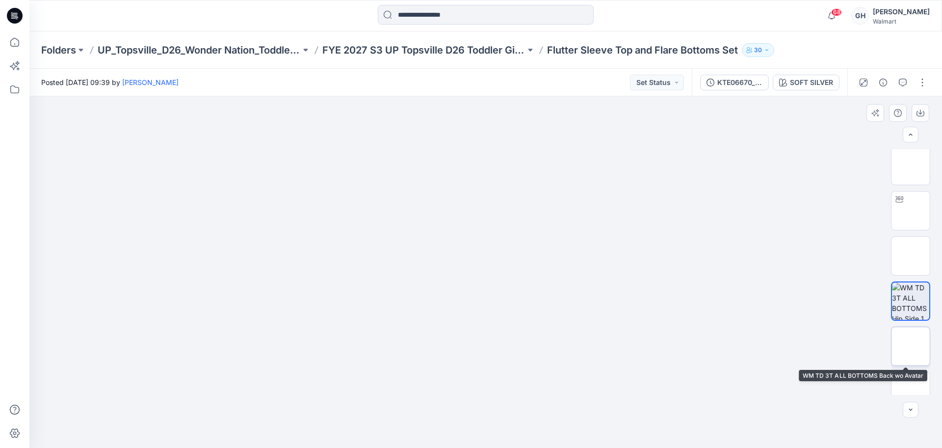
click at [911, 346] on img at bounding box center [911, 346] width 0 height 0
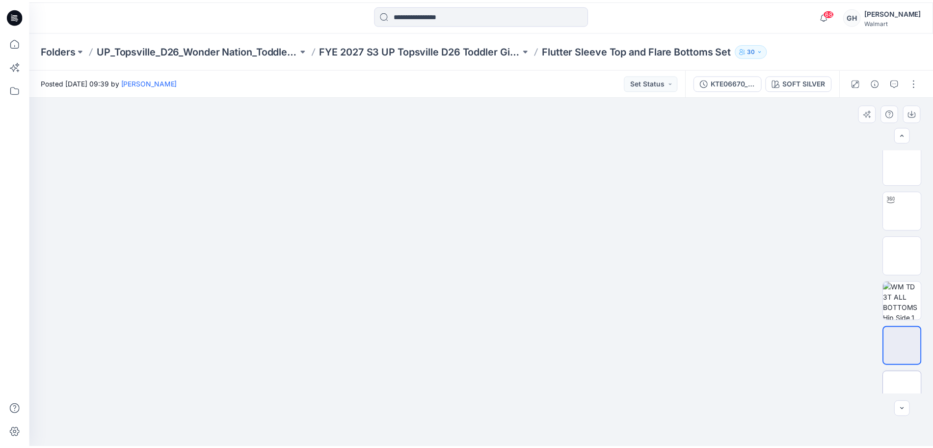
scroll to position [291, 0]
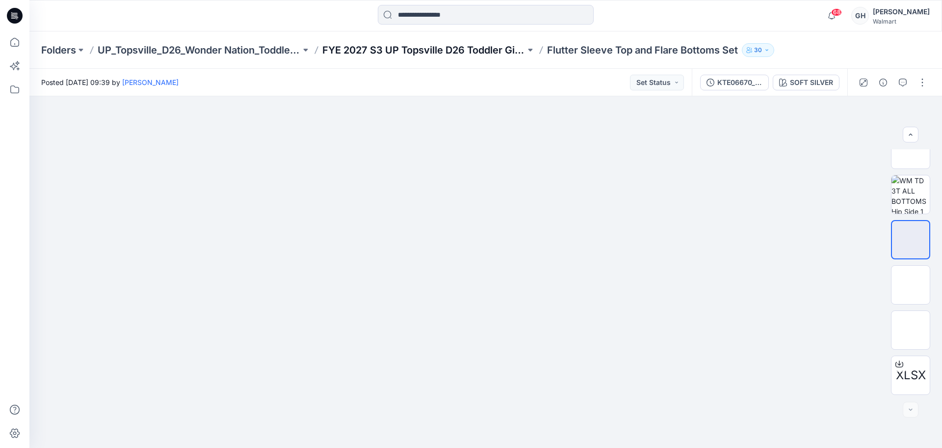
click at [463, 49] on p "FYE 2027 S3 UP Topsville D26 Toddler Girl Wonder Nation" at bounding box center [423, 50] width 203 height 14
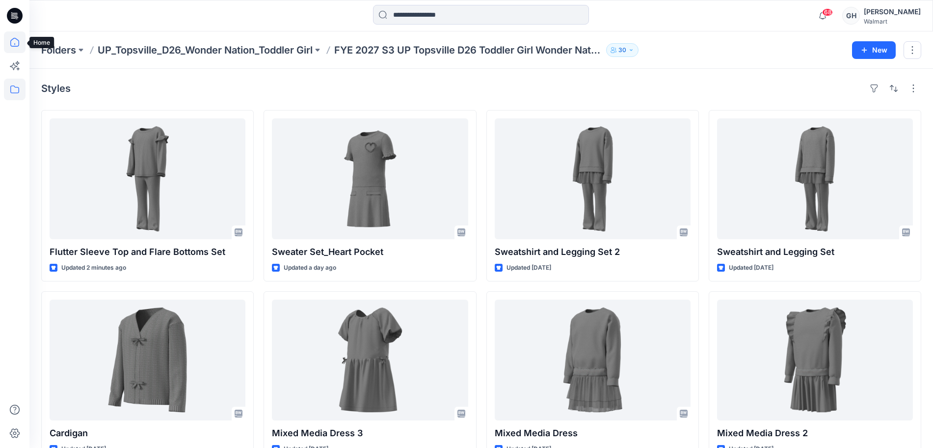
click at [9, 35] on icon at bounding box center [15, 42] width 22 height 22
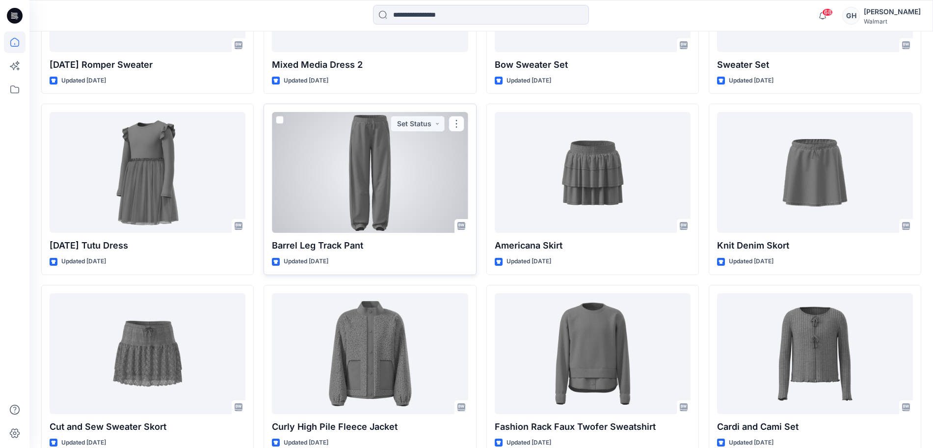
scroll to position [1048, 0]
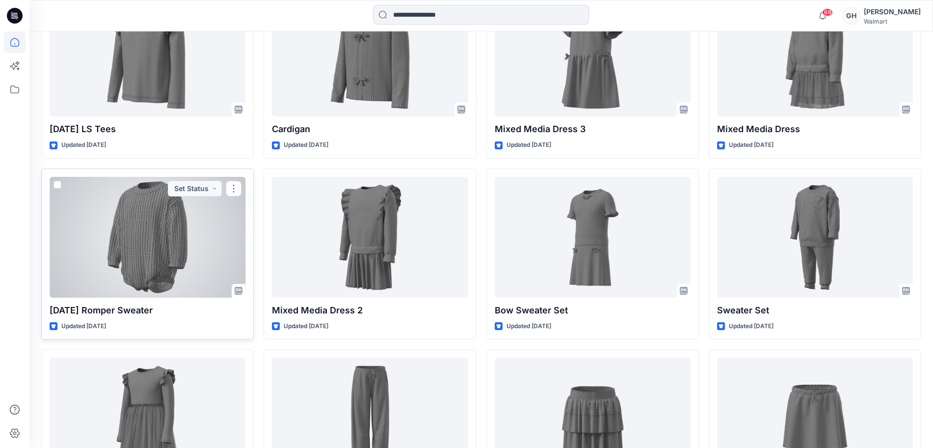
click at [154, 268] on div at bounding box center [148, 237] width 196 height 121
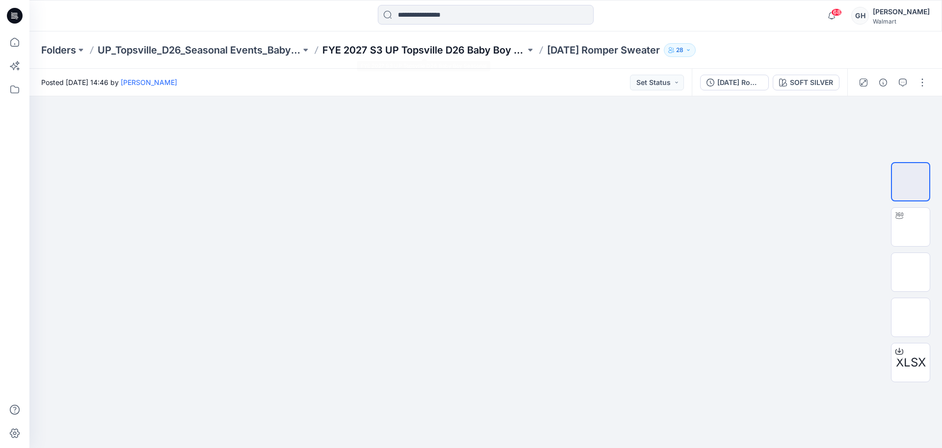
click at [495, 45] on p "FYE 2027 S3 UP Topsville D26 Baby Boy Seasonal" at bounding box center [423, 50] width 203 height 14
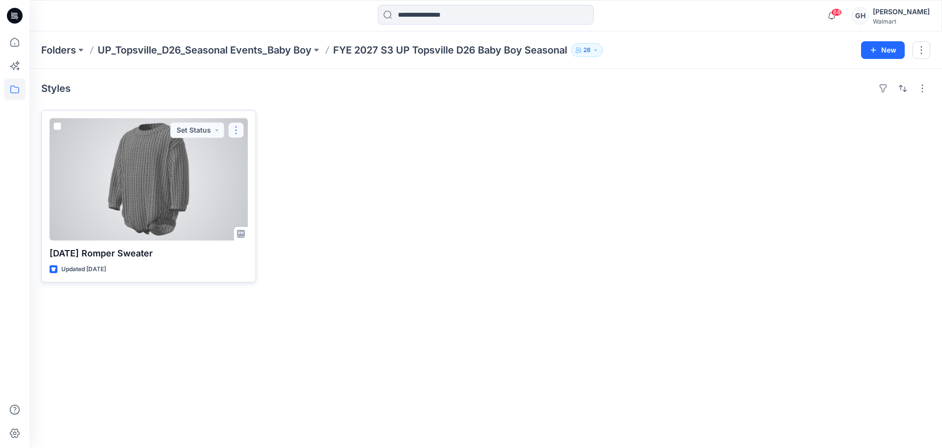
click at [240, 127] on button "button" at bounding box center [236, 130] width 16 height 16
click at [257, 153] on p "Edit" at bounding box center [254, 153] width 12 height 10
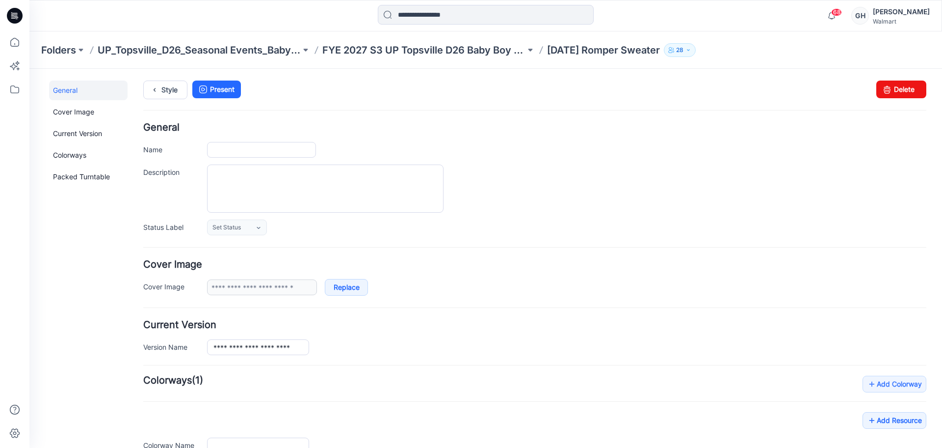
type input "**********"
click at [301, 151] on input "**********" at bounding box center [261, 150] width 109 height 16
click at [213, 149] on input "**********" at bounding box center [261, 150] width 109 height 16
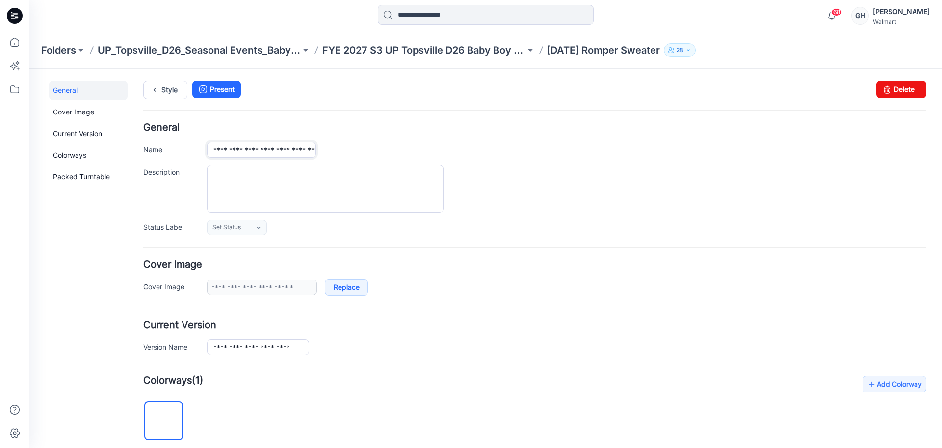
type input "**********"
click at [422, 116] on div "Style Present Changes Saved Delete" at bounding box center [534, 102] width 783 height 42
click at [461, 56] on p "FYE 2027 S3 UP Topsville D26 Baby Boy Seasonal" at bounding box center [423, 50] width 203 height 14
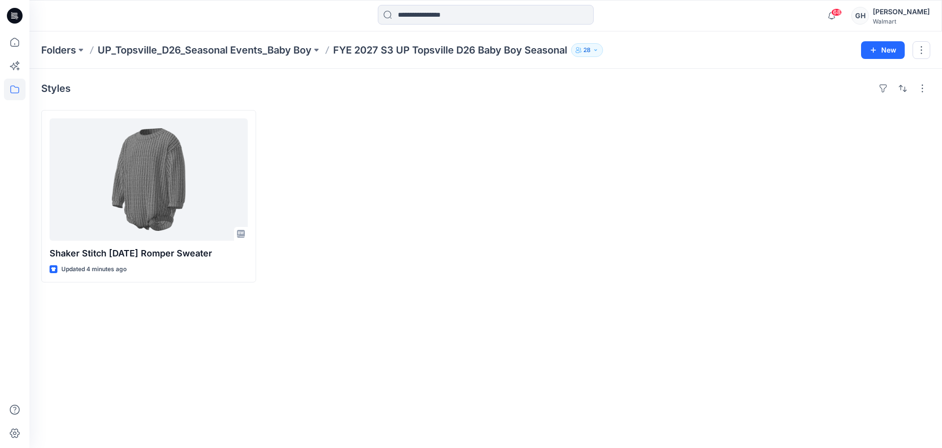
click at [518, 313] on div "Styles Shaker Stitch [DATE] Romper Sweater Updated 4 minutes ago" at bounding box center [485, 258] width 913 height 379
click at [11, 38] on icon at bounding box center [15, 42] width 22 height 22
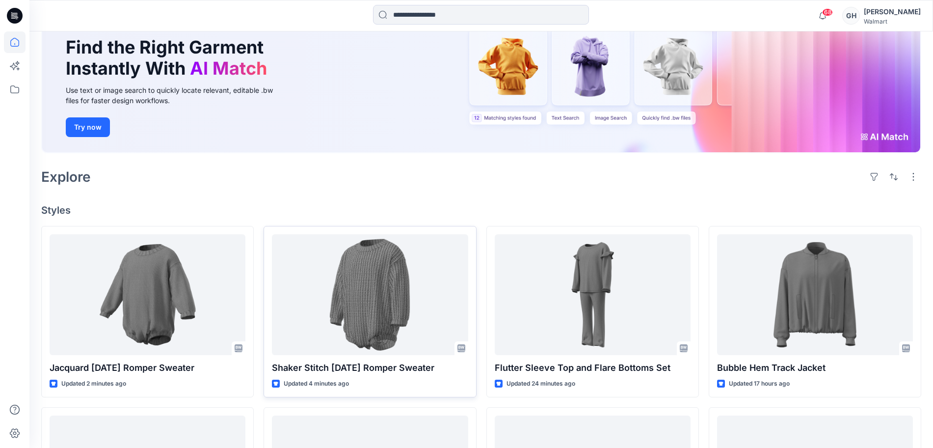
scroll to position [184, 0]
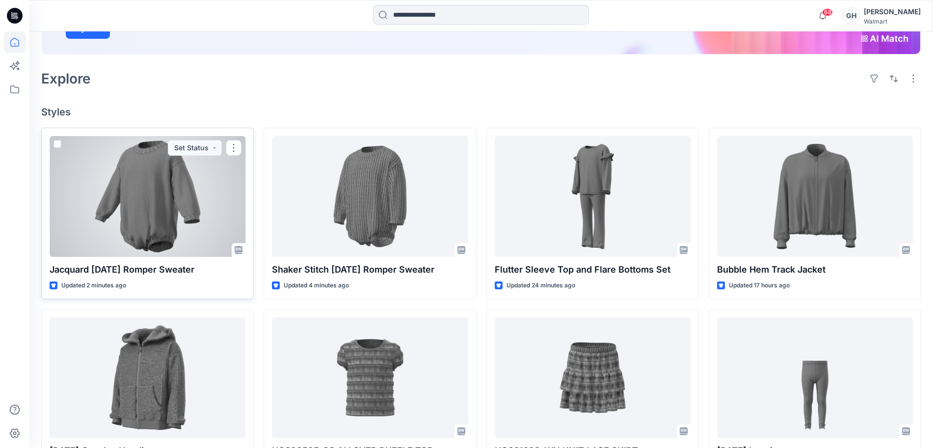
click at [141, 197] on div at bounding box center [148, 196] width 196 height 121
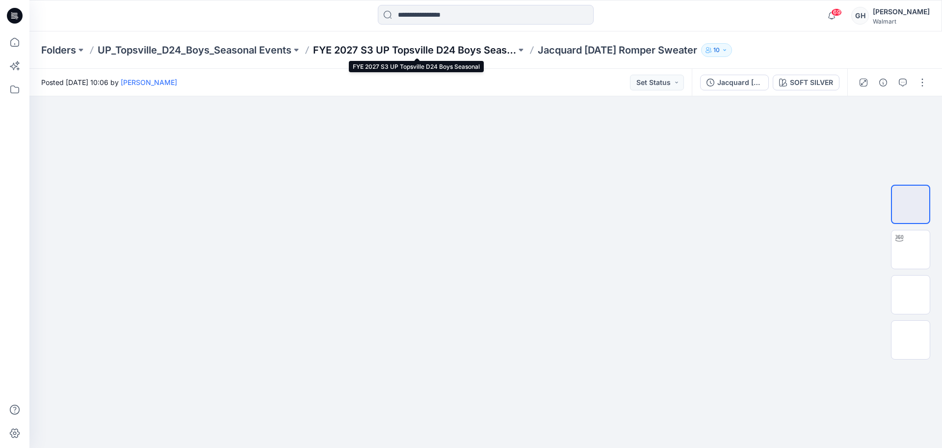
click at [433, 49] on p "FYE 2027 S3 UP Topsville D24 Boys Seasonal" at bounding box center [414, 50] width 203 height 14
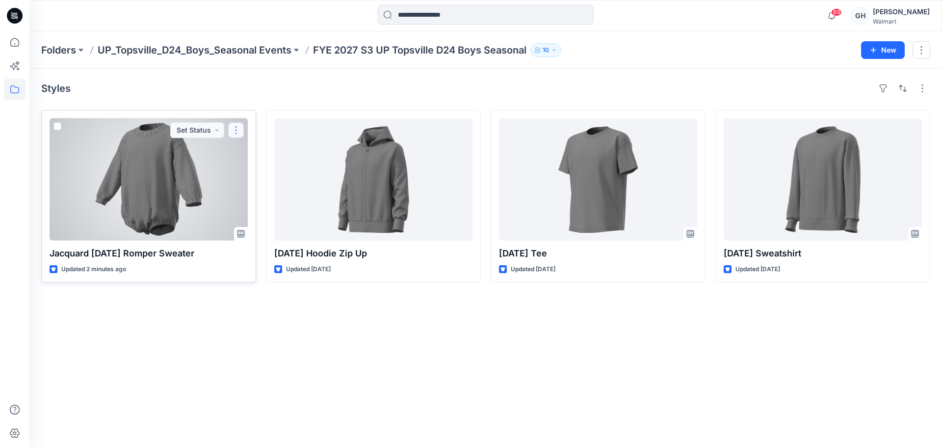
click at [239, 126] on button "button" at bounding box center [236, 130] width 16 height 16
click at [262, 150] on button "Edit" at bounding box center [283, 153] width 106 height 18
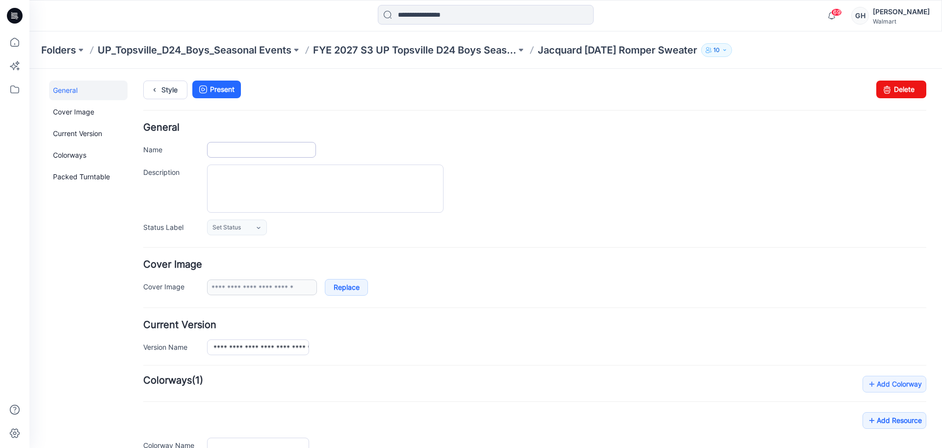
type input "**********"
click at [153, 87] on icon at bounding box center [155, 90] width 14 height 18
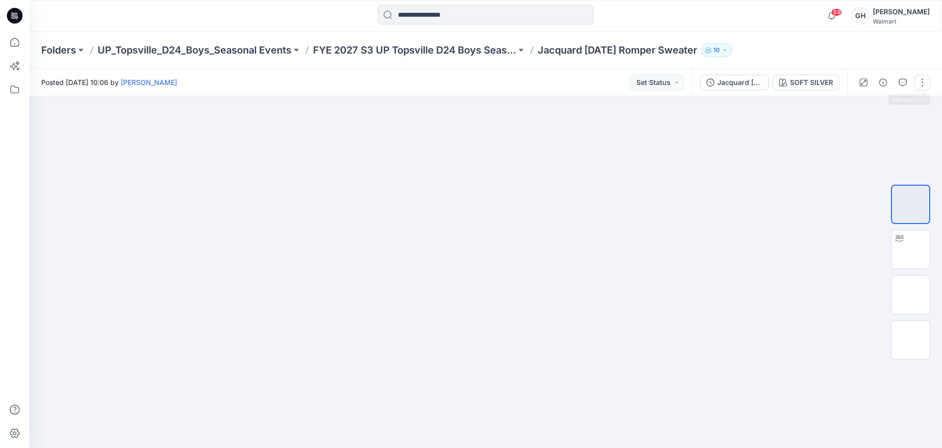
click at [923, 82] on button "button" at bounding box center [923, 83] width 16 height 16
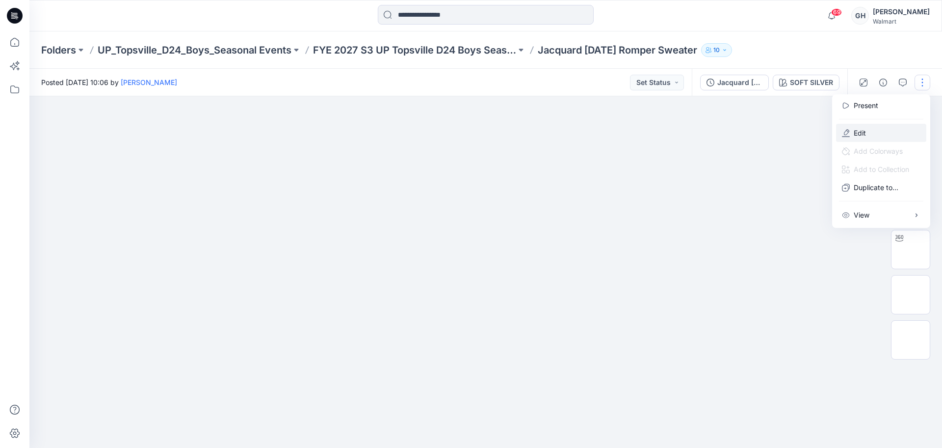
click at [880, 129] on button "Edit" at bounding box center [881, 133] width 90 height 18
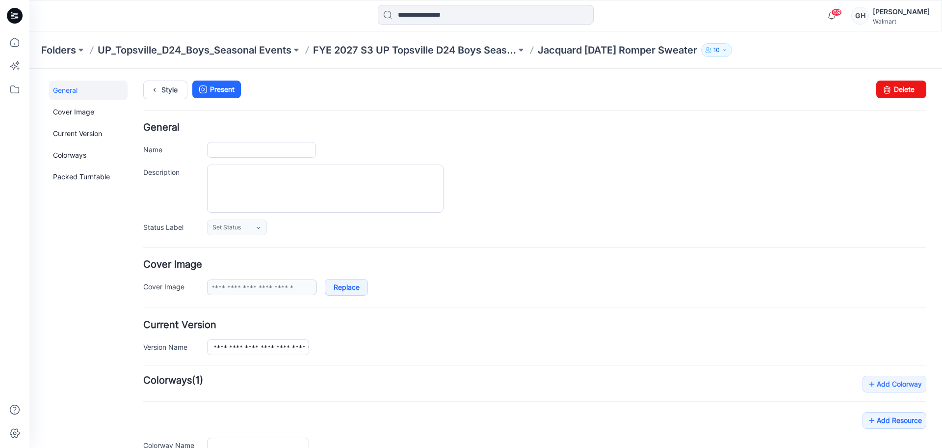
type input "**********"
click at [902, 86] on link "Delete" at bounding box center [902, 90] width 50 height 18
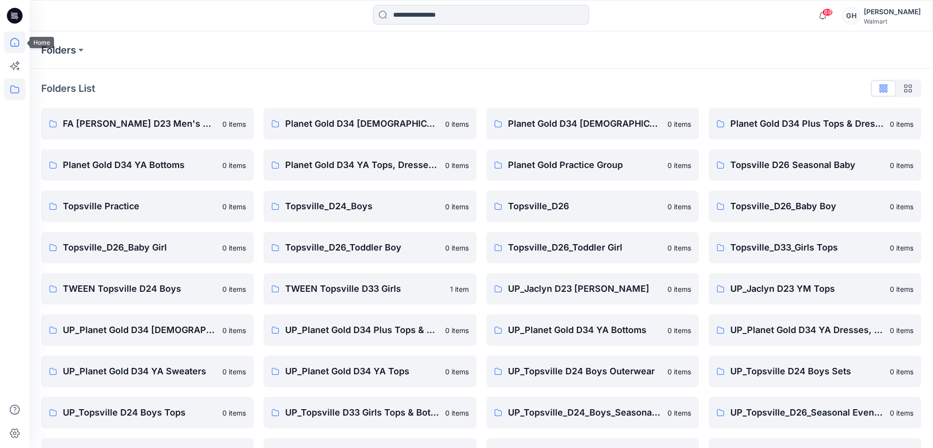
click at [12, 45] on icon at bounding box center [15, 42] width 22 height 22
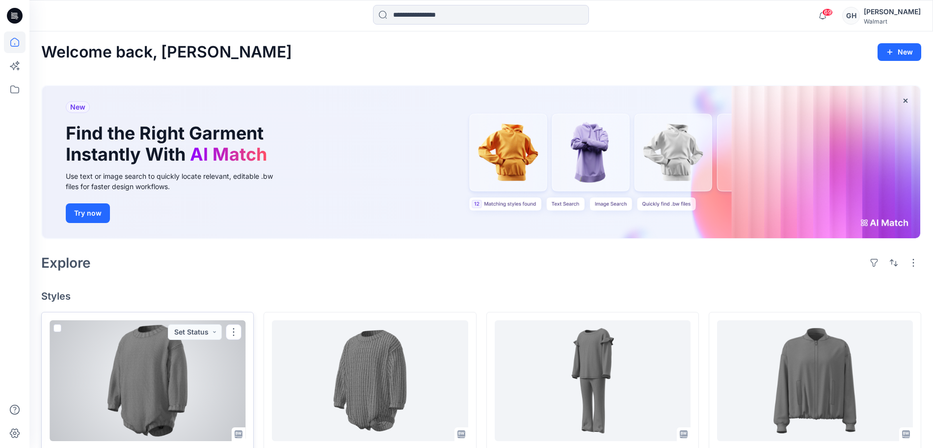
click at [162, 403] on div at bounding box center [148, 380] width 196 height 121
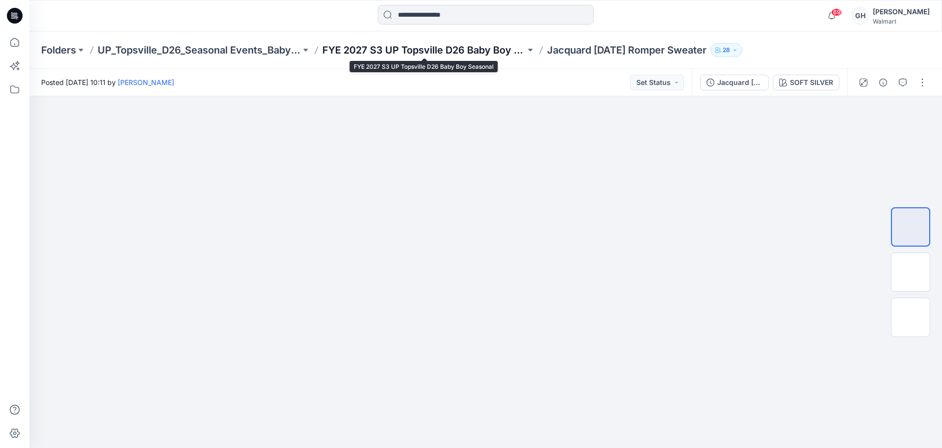
click at [473, 53] on p "FYE 2027 S3 UP Topsville D26 Baby Boy Seasonal" at bounding box center [423, 50] width 203 height 14
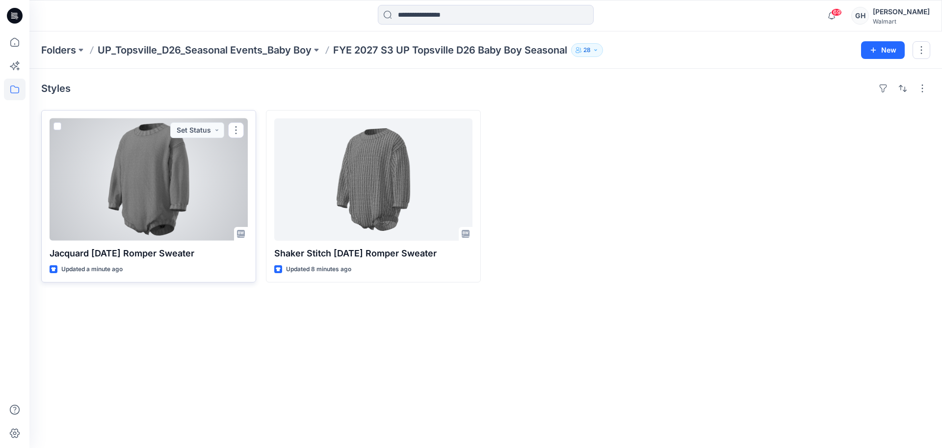
click at [136, 217] on div at bounding box center [149, 179] width 198 height 122
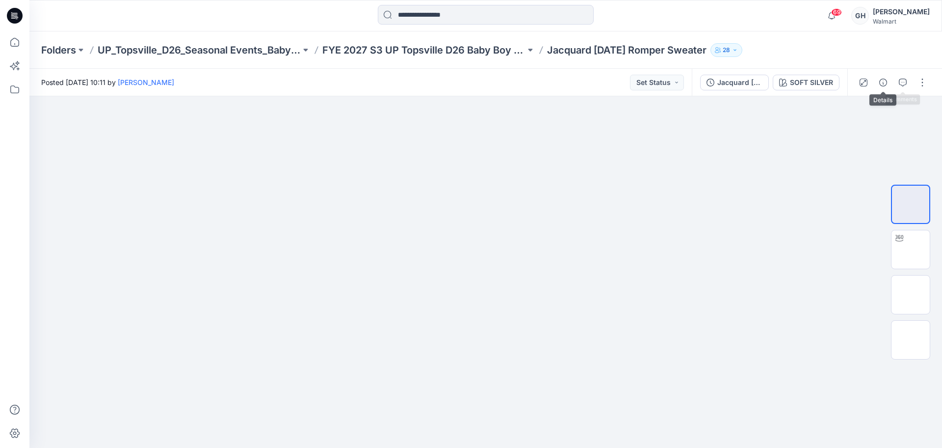
click at [884, 80] on icon "button" at bounding box center [884, 83] width 8 height 8
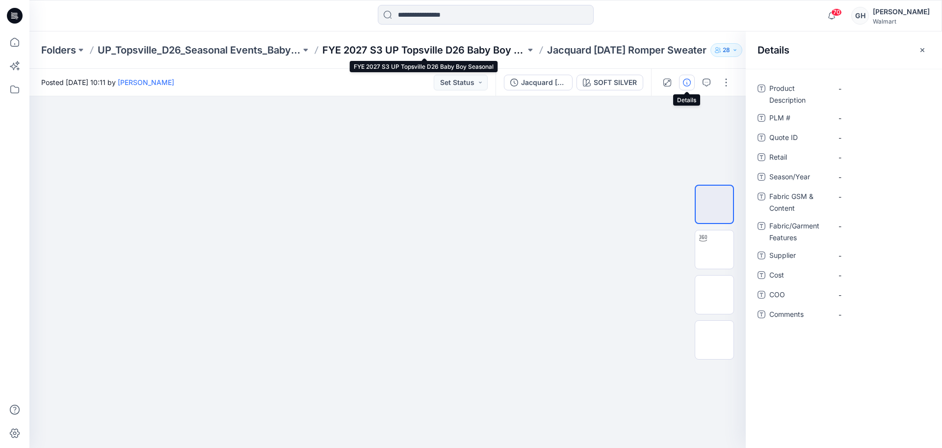
click at [498, 47] on p "FYE 2027 S3 UP Topsville D26 Baby Boy Seasonal" at bounding box center [423, 50] width 203 height 14
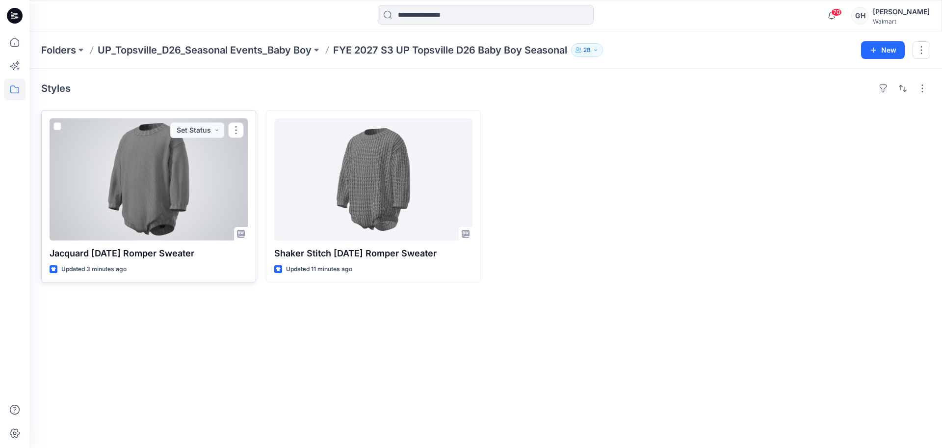
click at [161, 177] on div at bounding box center [149, 179] width 198 height 122
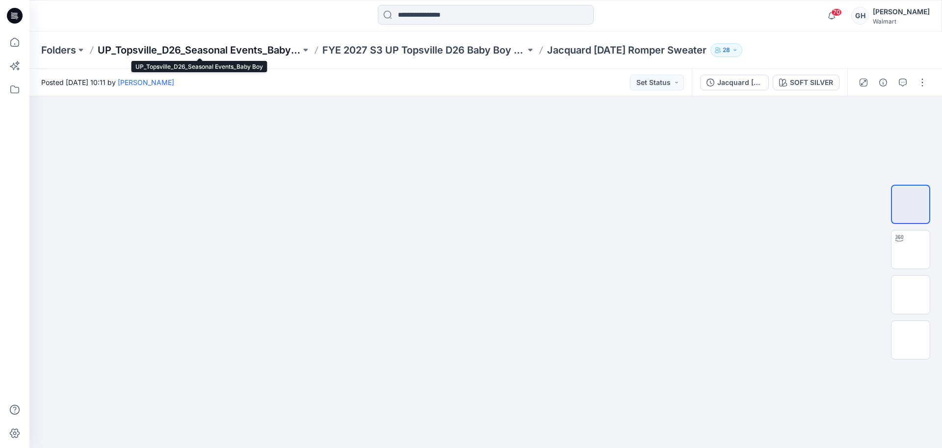
click at [253, 45] on p "UP_Topsville_D26_Seasonal Events_Baby Boy" at bounding box center [199, 50] width 203 height 14
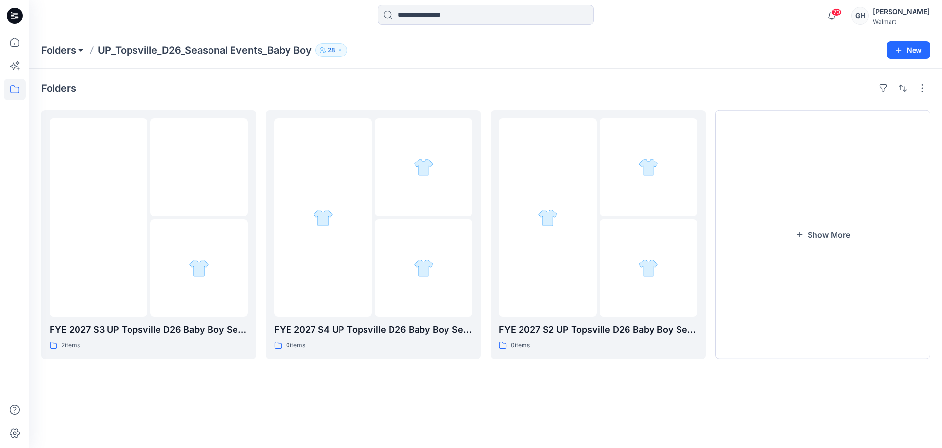
click at [76, 48] on p "Folders" at bounding box center [58, 50] width 35 height 14
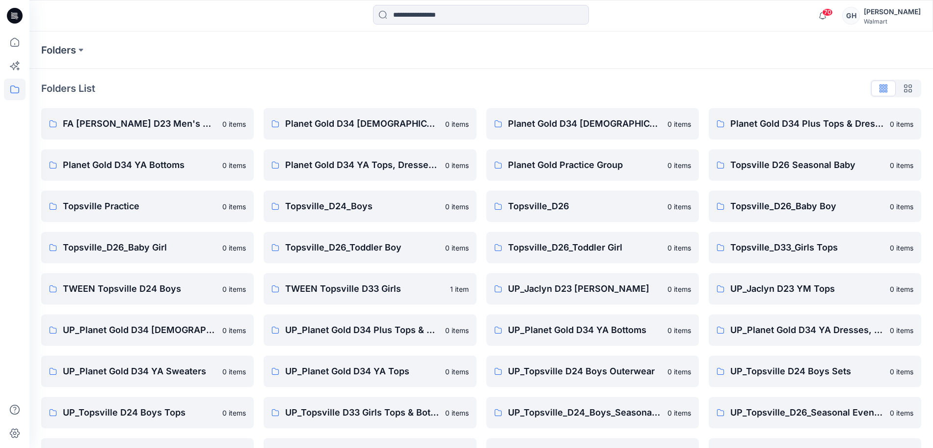
scroll to position [61, 0]
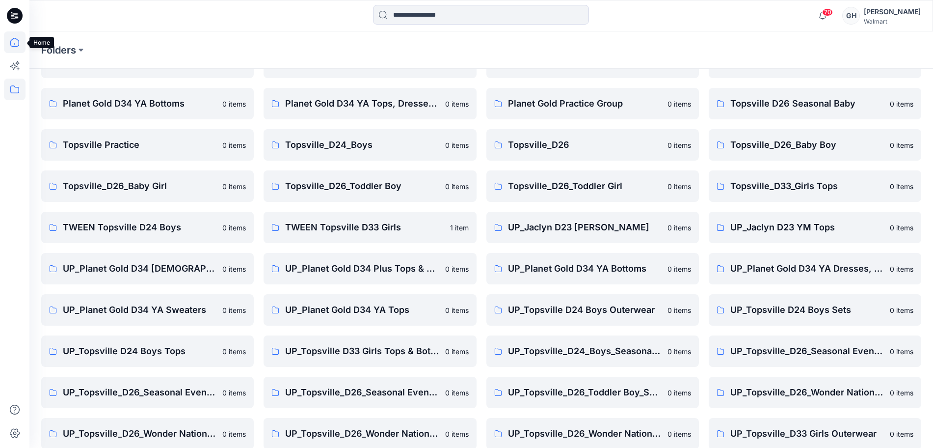
click at [16, 48] on icon at bounding box center [15, 42] width 22 height 22
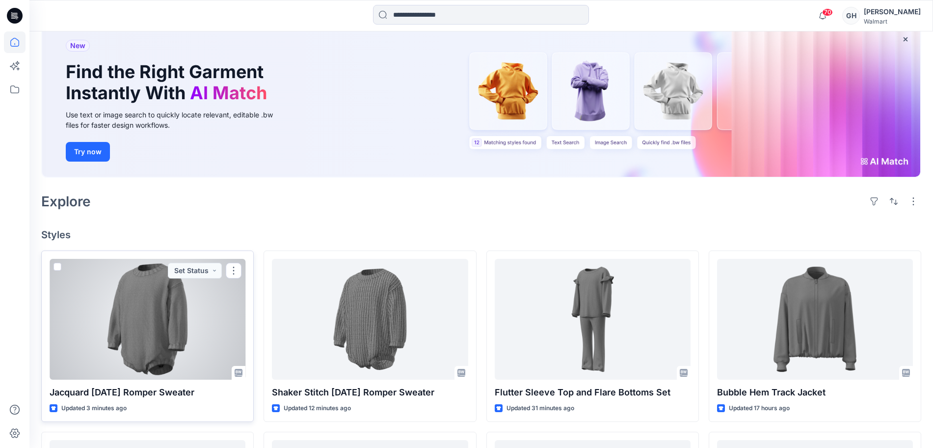
click at [190, 341] on div at bounding box center [148, 319] width 196 height 121
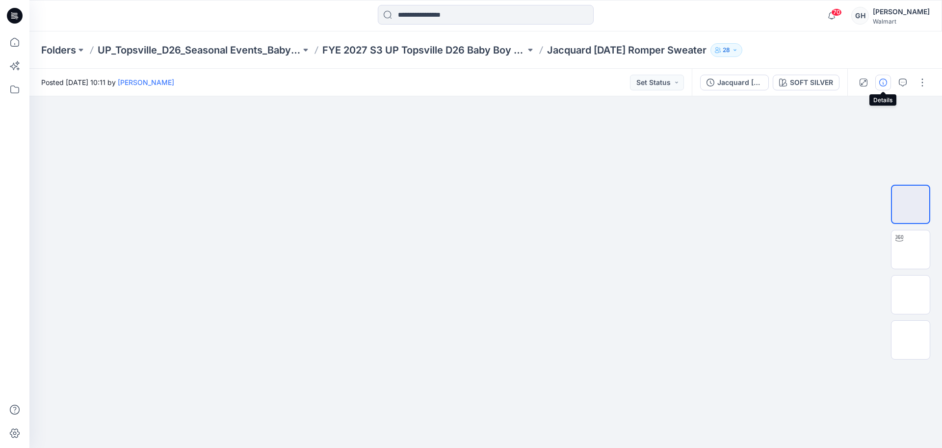
click at [884, 81] on icon "button" at bounding box center [884, 83] width 8 height 8
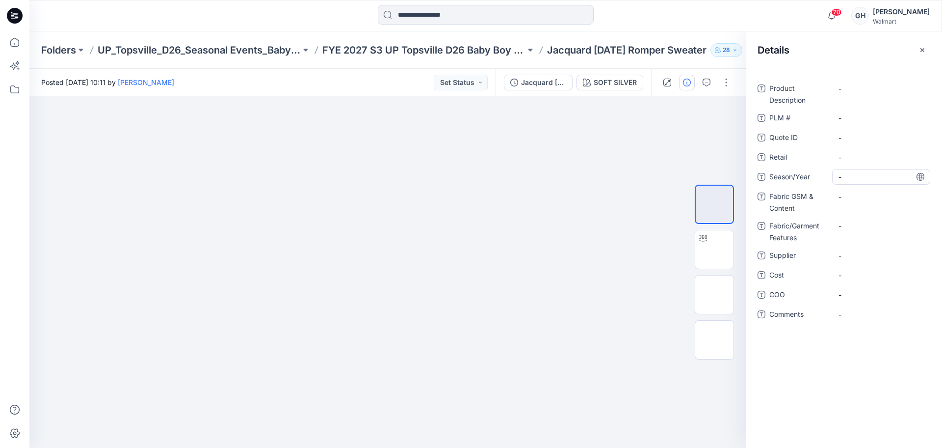
click at [844, 177] on span "-" at bounding box center [881, 177] width 85 height 10
type textarea "**********"
click at [841, 257] on span "-" at bounding box center [881, 255] width 85 height 10
type textarea "*********"
click at [856, 196] on Content "-" at bounding box center [881, 196] width 85 height 10
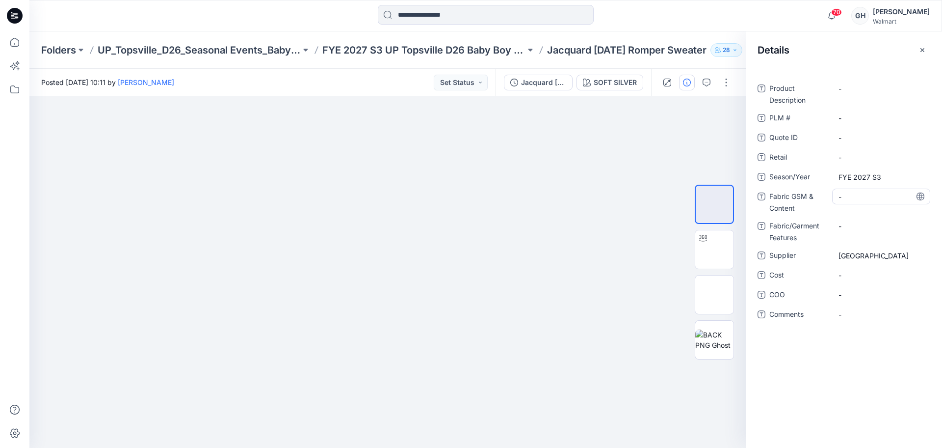
click at [846, 192] on Content "-" at bounding box center [881, 196] width 85 height 10
type textarea "**********"
click at [870, 221] on Features "-" at bounding box center [881, 226] width 85 height 10
click at [876, 206] on Content "7GG 2 Ends/100% Acrylic/" at bounding box center [881, 199] width 85 height 21
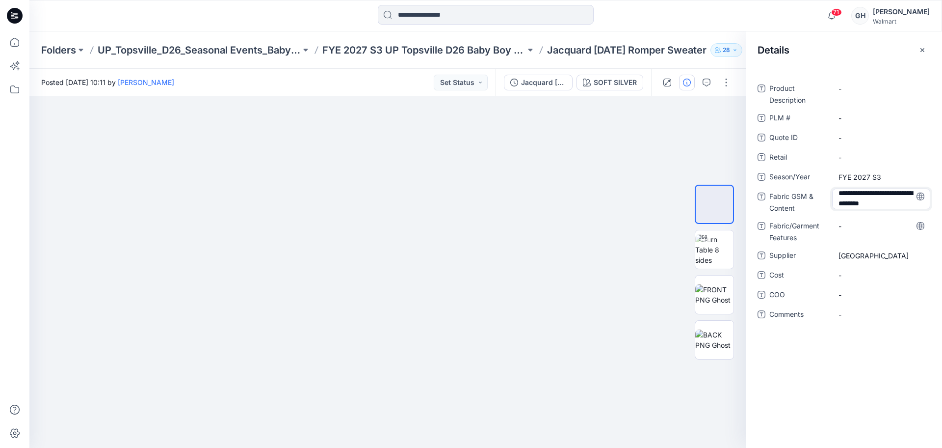
scroll to position [12, 0]
type textarea "**********"
click at [860, 223] on div "**********" at bounding box center [844, 207] width 173 height 253
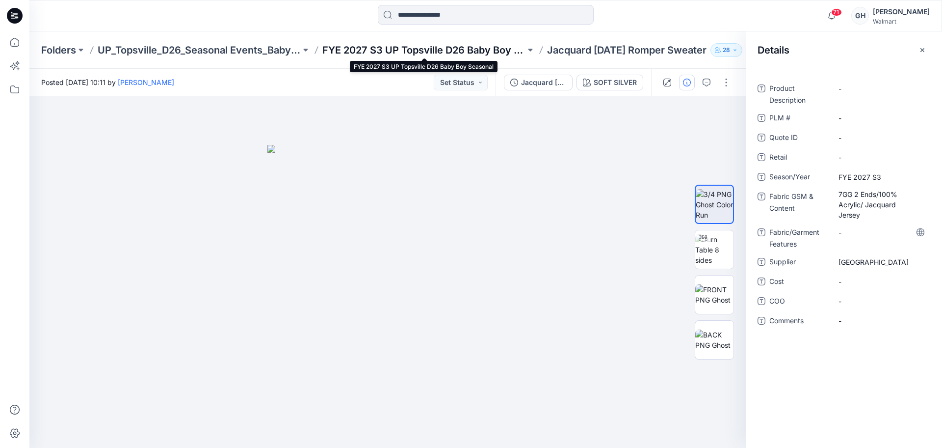
click at [501, 45] on p "FYE 2027 S3 UP Topsville D26 Baby Boy Seasonal" at bounding box center [423, 50] width 203 height 14
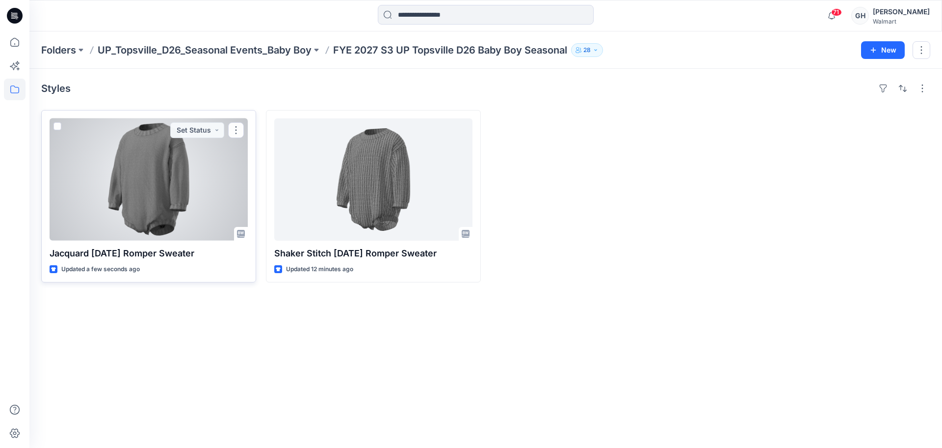
click at [132, 201] on div at bounding box center [149, 179] width 198 height 122
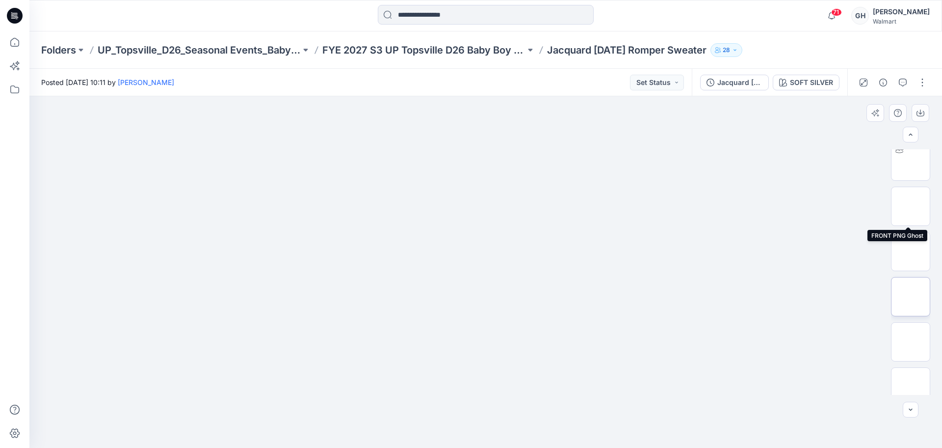
scroll to position [65, 0]
click at [928, 76] on button "button" at bounding box center [923, 83] width 16 height 16
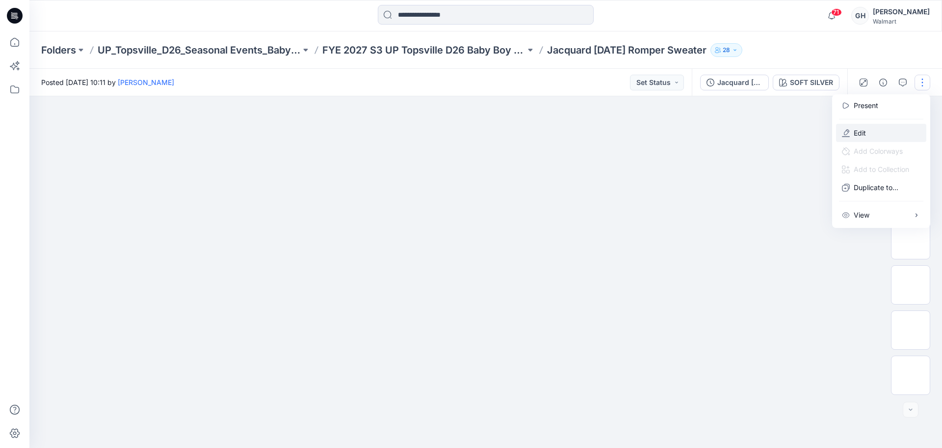
click at [877, 133] on button "Edit" at bounding box center [881, 133] width 90 height 18
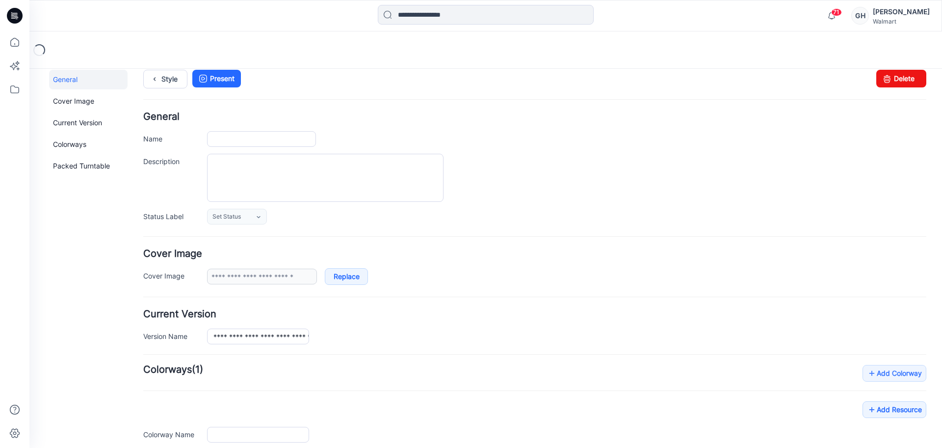
type input "**********"
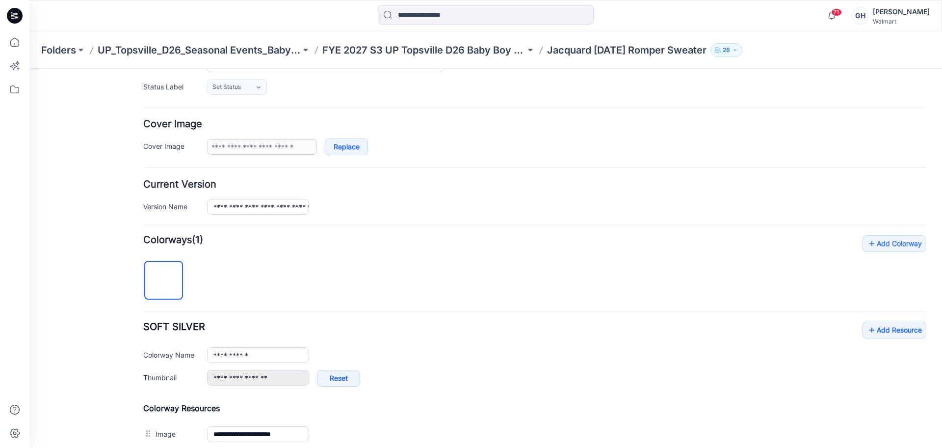
scroll to position [386, 0]
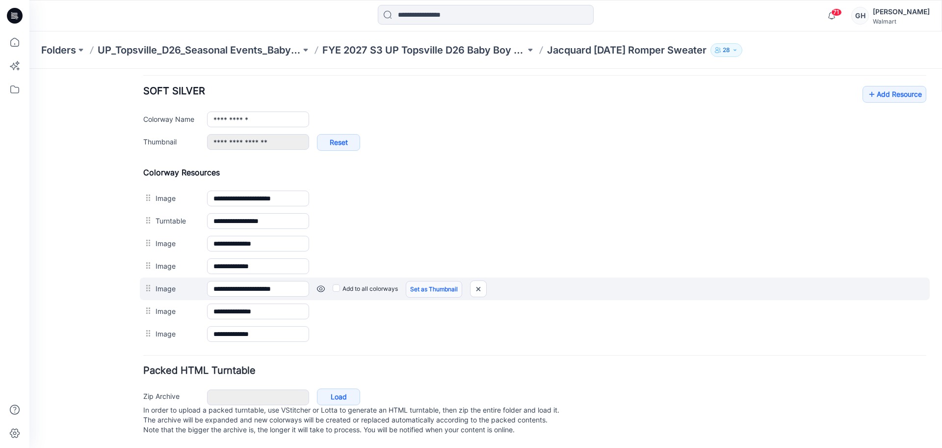
click at [416, 281] on link "Set as Thumbnail" at bounding box center [434, 289] width 56 height 17
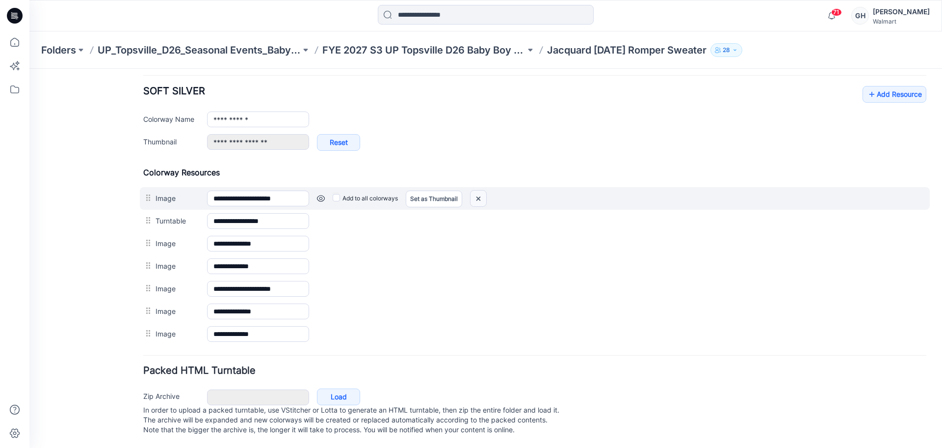
drag, startPoint x: 487, startPoint y: 187, endPoint x: 557, endPoint y: 135, distance: 87.1
click at [486, 190] on img at bounding box center [479, 198] width 16 height 16
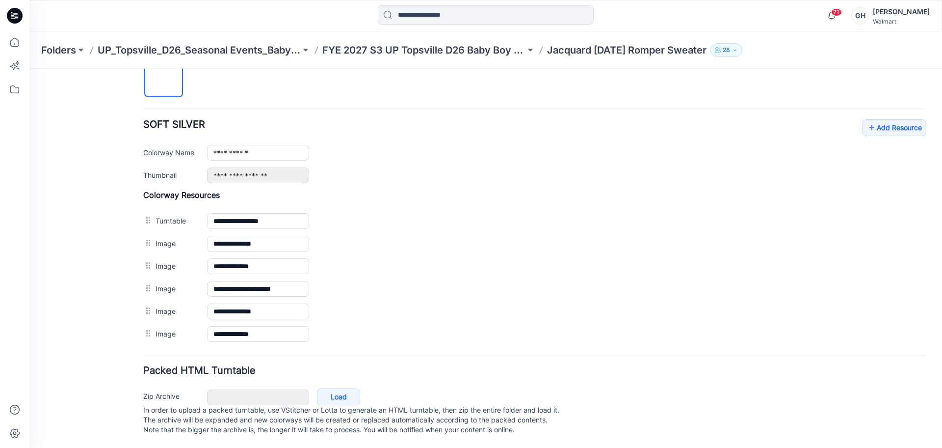
scroll to position [352, 0]
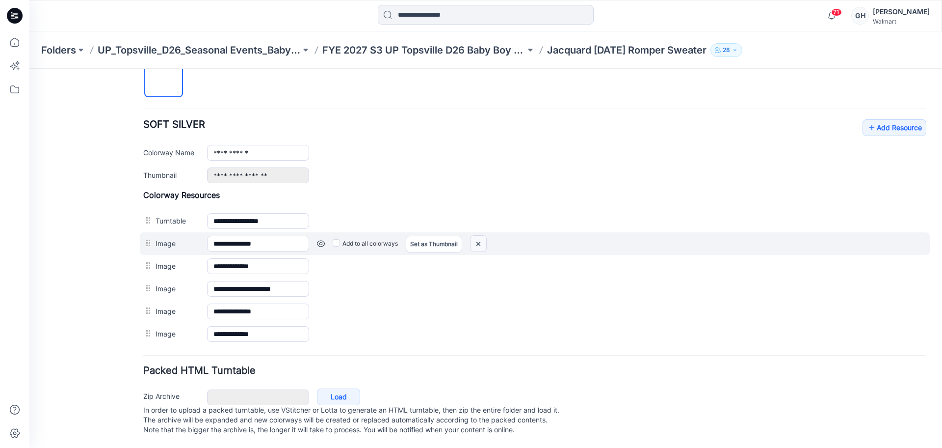
click at [480, 236] on img at bounding box center [479, 244] width 16 height 16
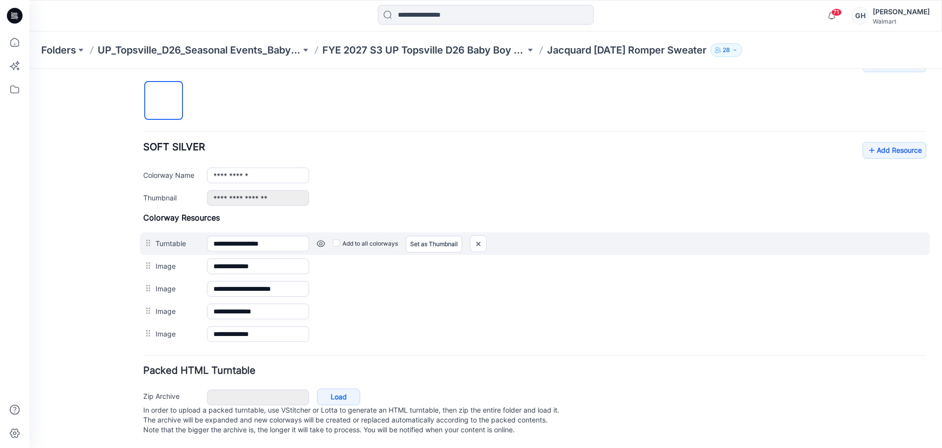
scroll to position [330, 0]
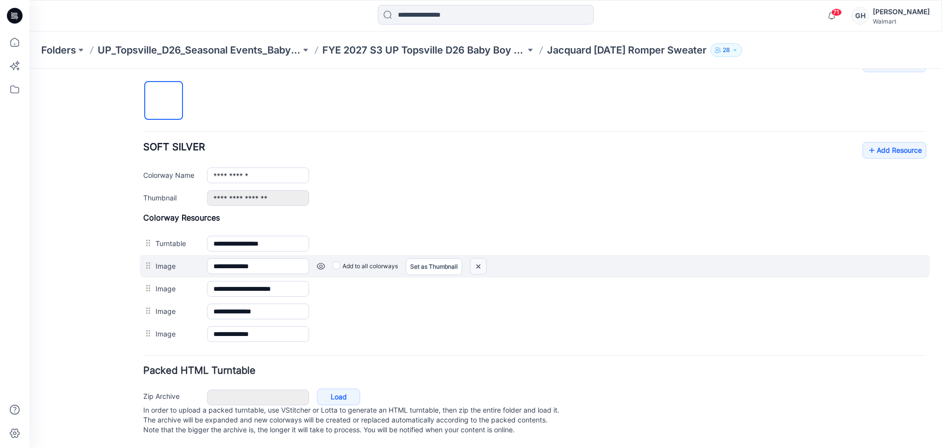
drag, startPoint x: 476, startPoint y: 256, endPoint x: 559, endPoint y: 133, distance: 148.5
click at [476, 258] on img at bounding box center [479, 266] width 16 height 16
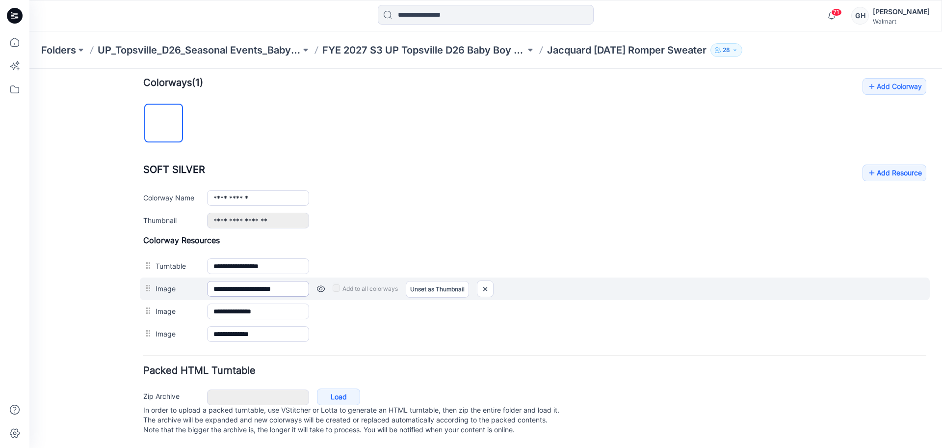
scroll to position [307, 0]
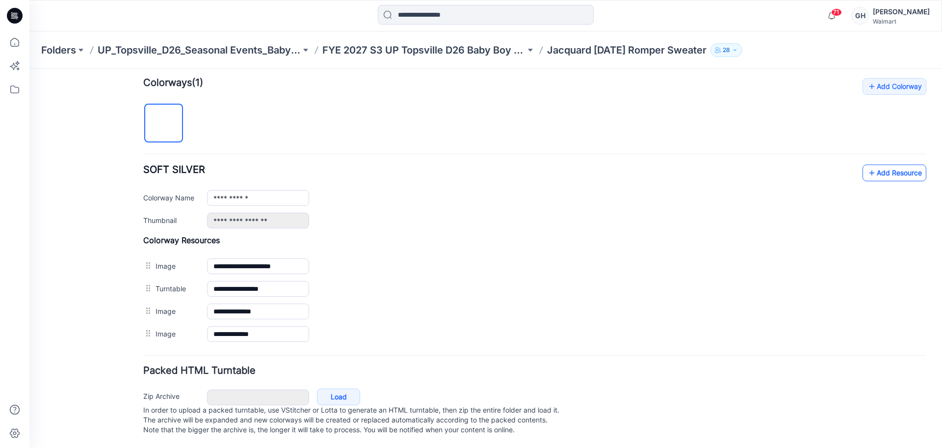
click at [869, 165] on link "Add Resource" at bounding box center [895, 172] width 64 height 17
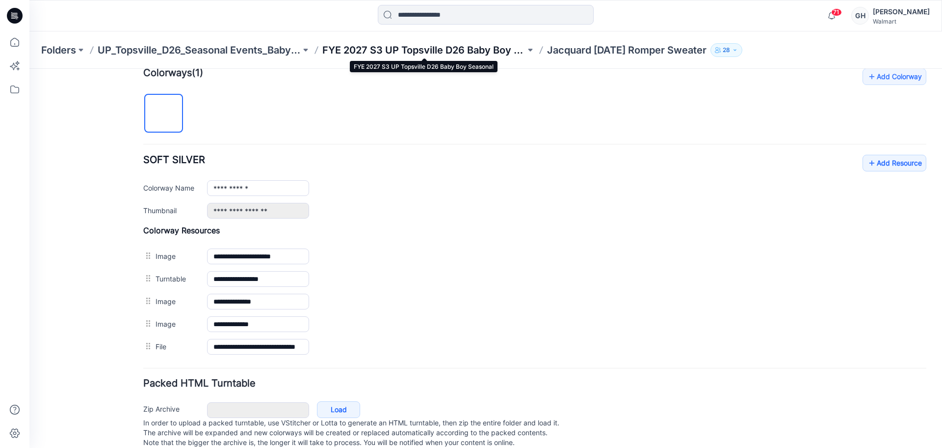
click at [456, 48] on p "FYE 2027 S3 UP Topsville D26 Baby Boy Seasonal" at bounding box center [423, 50] width 203 height 14
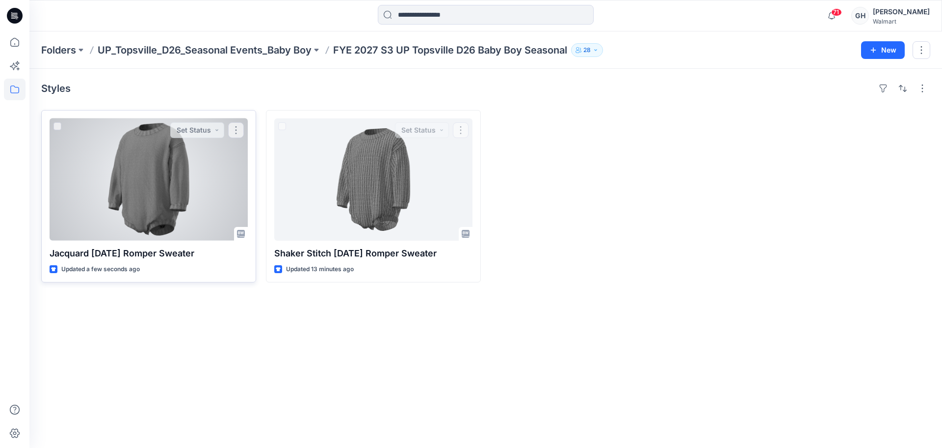
click at [182, 205] on div at bounding box center [149, 179] width 198 height 122
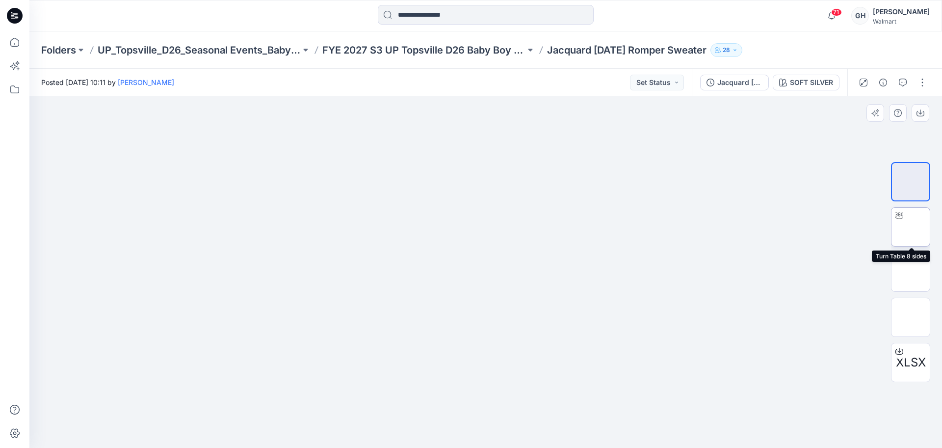
click at [911, 227] on img at bounding box center [911, 227] width 0 height 0
drag, startPoint x: 519, startPoint y: 295, endPoint x: 531, endPoint y: 403, distance: 109.7
click at [531, 403] on div at bounding box center [485, 271] width 913 height 351
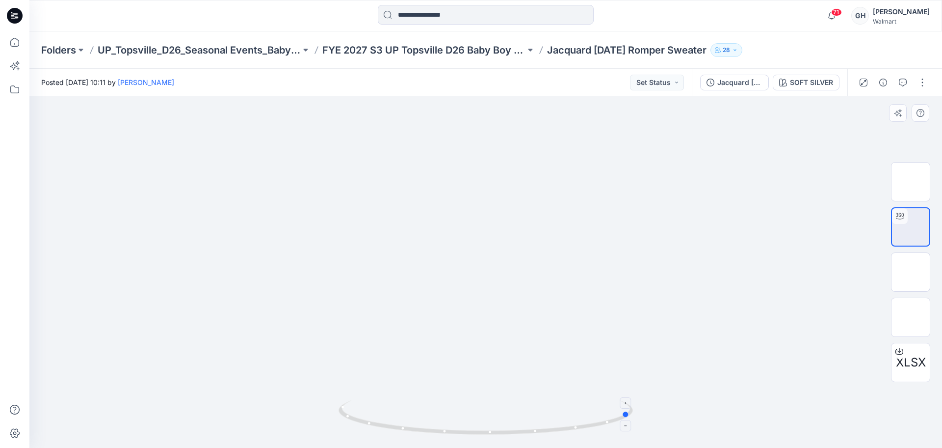
drag, startPoint x: 472, startPoint y: 434, endPoint x: 343, endPoint y: 426, distance: 128.8
click at [337, 429] on div at bounding box center [485, 271] width 913 height 351
drag, startPoint x: 916, startPoint y: 277, endPoint x: 915, endPoint y: 302, distance: 25.1
click at [911, 272] on img at bounding box center [911, 272] width 0 height 0
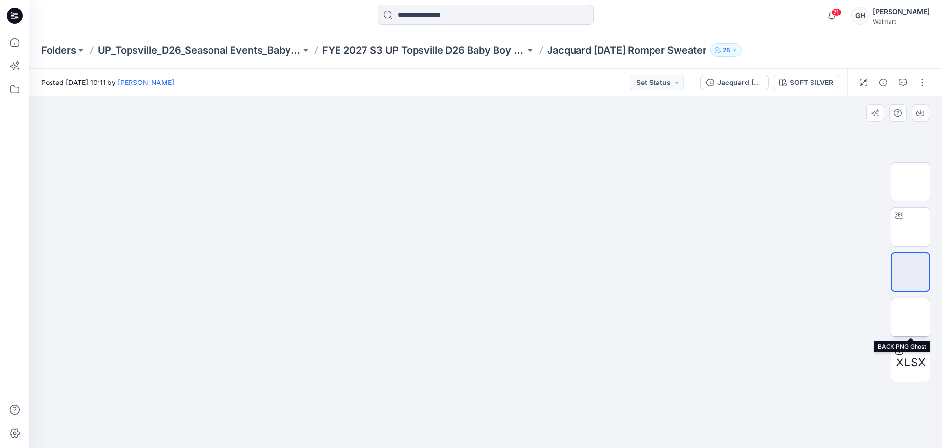
click at [911, 317] on img at bounding box center [911, 317] width 0 height 0
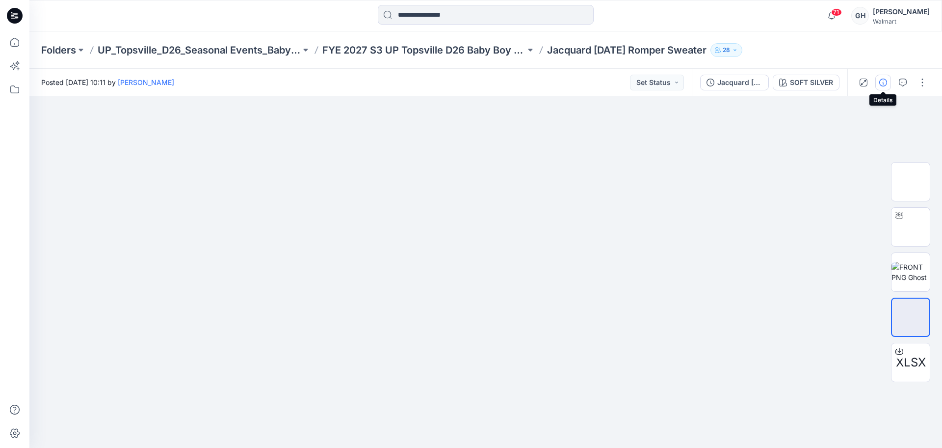
click at [882, 82] on icon "button" at bounding box center [884, 83] width 8 height 8
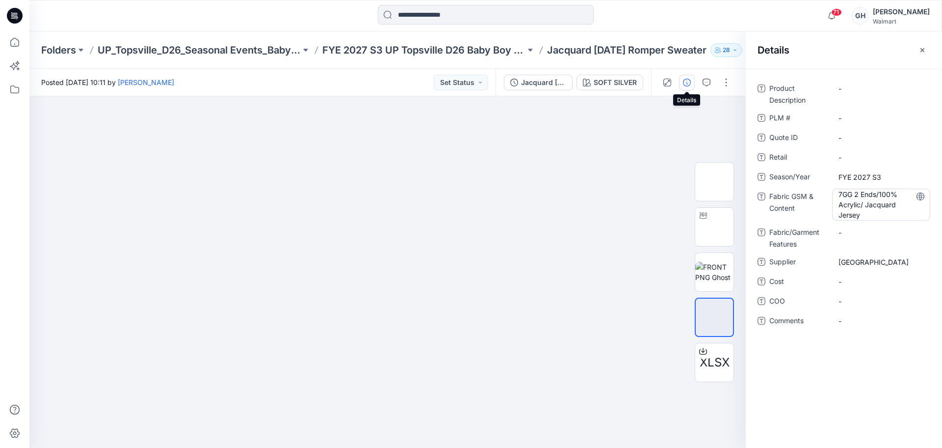
click at [879, 215] on Content "7GG 2 Ends/100% Acrylic/ Jacquard Jersey" at bounding box center [881, 204] width 85 height 31
type textarea "**********"
click at [857, 231] on Features "-" at bounding box center [881, 231] width 85 height 10
click at [872, 195] on Content "7GG 2 Ends/100% Acrylic/ Jacquard Jersey + 2X2 Rib" at bounding box center [881, 204] width 85 height 31
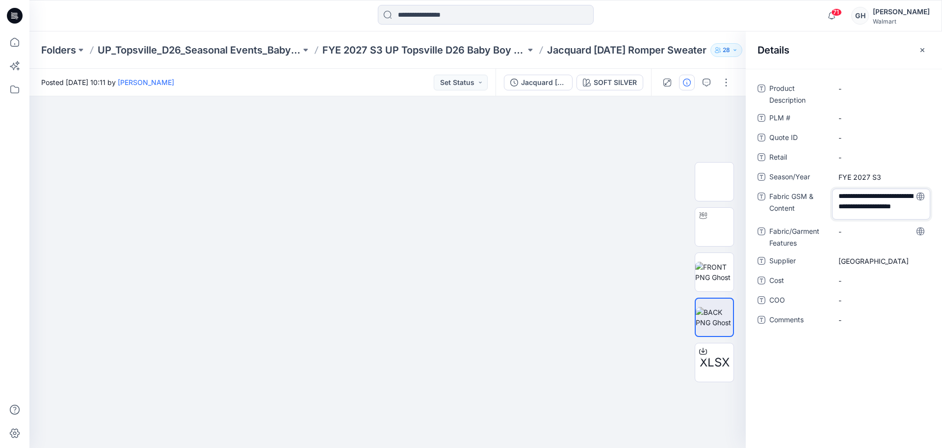
click at [877, 193] on textarea "**********" at bounding box center [881, 203] width 98 height 31
type textarea "**********"
click at [890, 203] on textarea "**********" at bounding box center [881, 203] width 98 height 31
click at [842, 156] on span "-" at bounding box center [881, 157] width 85 height 10
click at [853, 322] on span "-" at bounding box center [881, 321] width 85 height 10
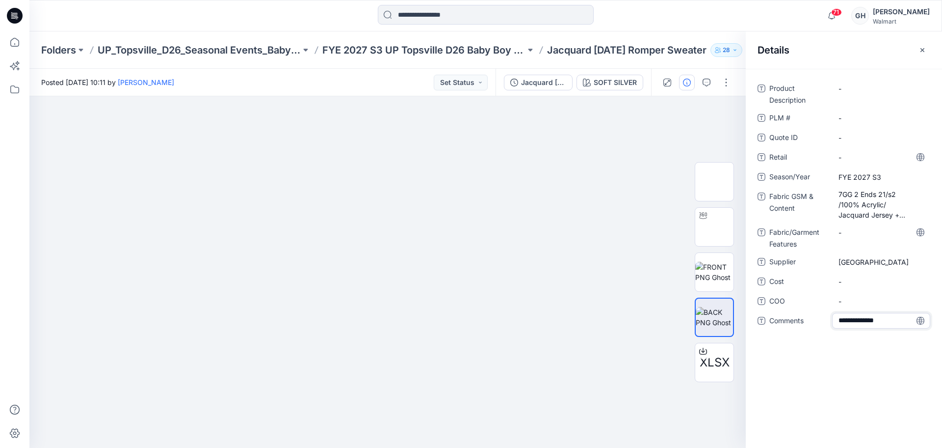
type textarea "**********"
click at [869, 297] on span "-" at bounding box center [881, 301] width 85 height 10
click at [904, 322] on span "3D Sub Fabric:" at bounding box center [881, 321] width 85 height 10
type textarea "**********"
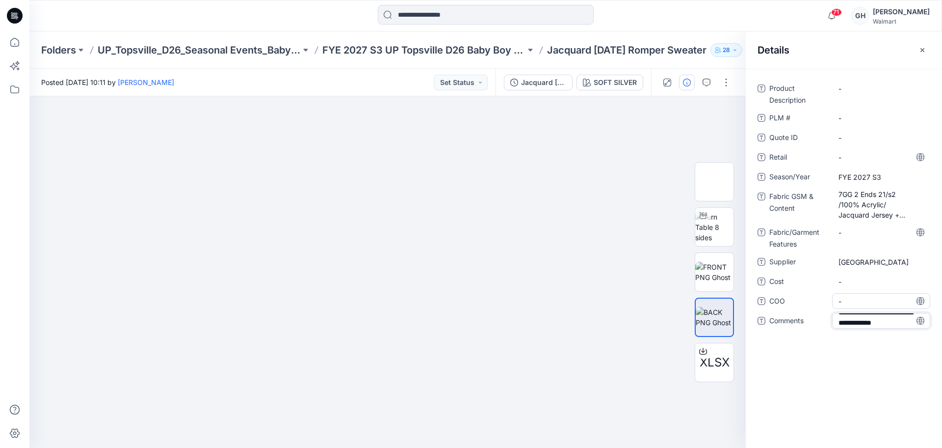
click at [884, 296] on span "-" at bounding box center [881, 301] width 85 height 10
click at [881, 337] on span "3D Sub Fabric: 7GG/ 100% Acrylic Jacquard|" at bounding box center [881, 328] width 85 height 31
type textarea "**********"
click at [913, 335] on textarea "**********" at bounding box center [881, 328] width 98 height 31
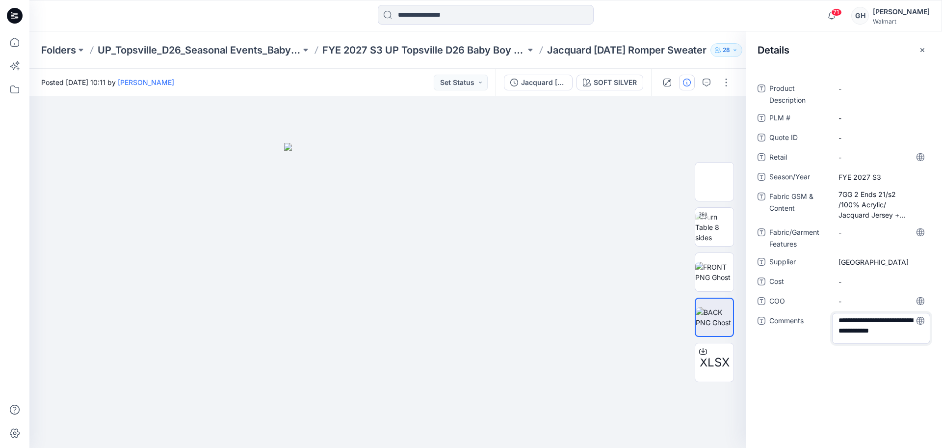
click at [913, 335] on textarea "**********" at bounding box center [881, 328] width 98 height 31
click at [851, 301] on span "-" at bounding box center [881, 301] width 85 height 10
click at [430, 41] on div "Folders UP_Topsville_D26_Seasonal Events_Baby Boy FYE 2027 S3 UP Topsville D26 …" at bounding box center [485, 49] width 913 height 37
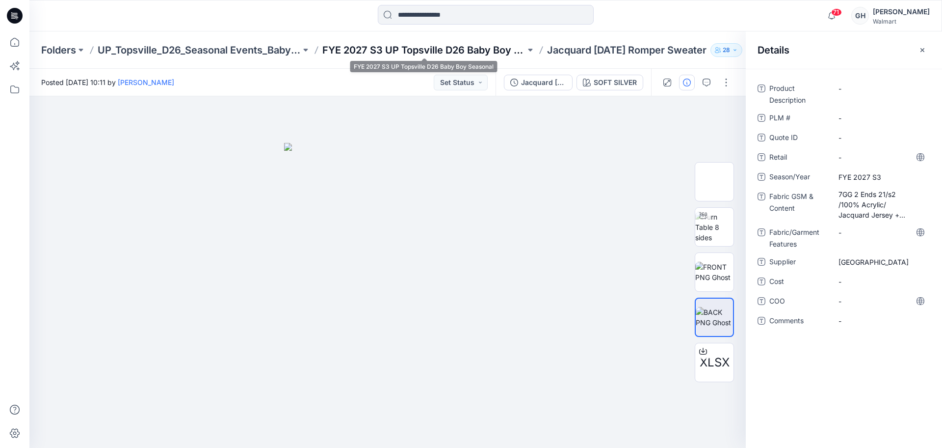
click at [427, 48] on p "FYE 2027 S3 UP Topsville D26 Baby Boy Seasonal" at bounding box center [423, 50] width 203 height 14
